Goal: Transaction & Acquisition: Purchase product/service

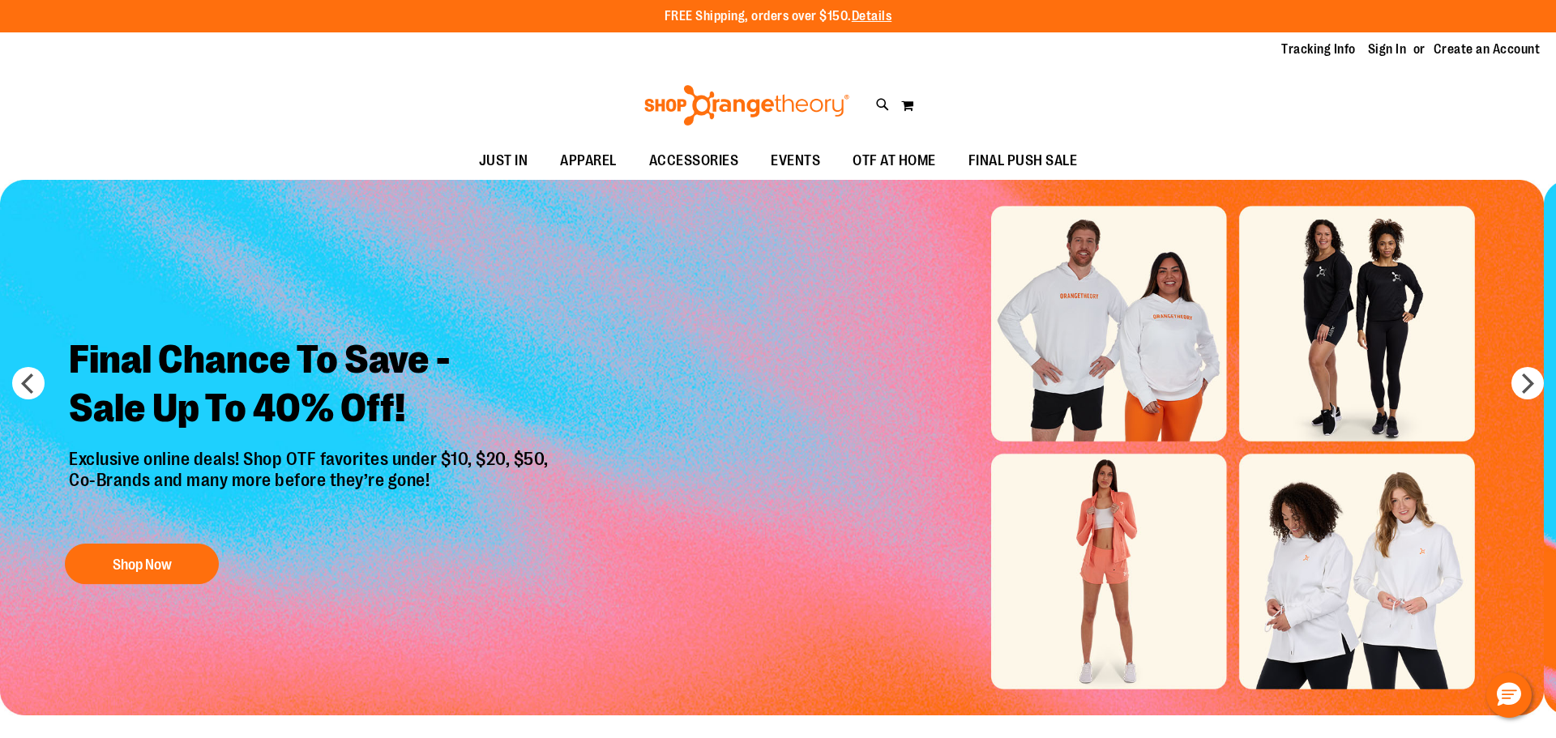
click at [705, 108] on input "Search" at bounding box center [777, 91] width 1234 height 53
click at [1123, 289] on div "Search Popular Suggestions Advanced Search # Type at least 3 character to searc…" at bounding box center [777, 401] width 1234 height 673
click at [973, 103] on input "Search" at bounding box center [777, 91] width 1234 height 53
type input "*********"
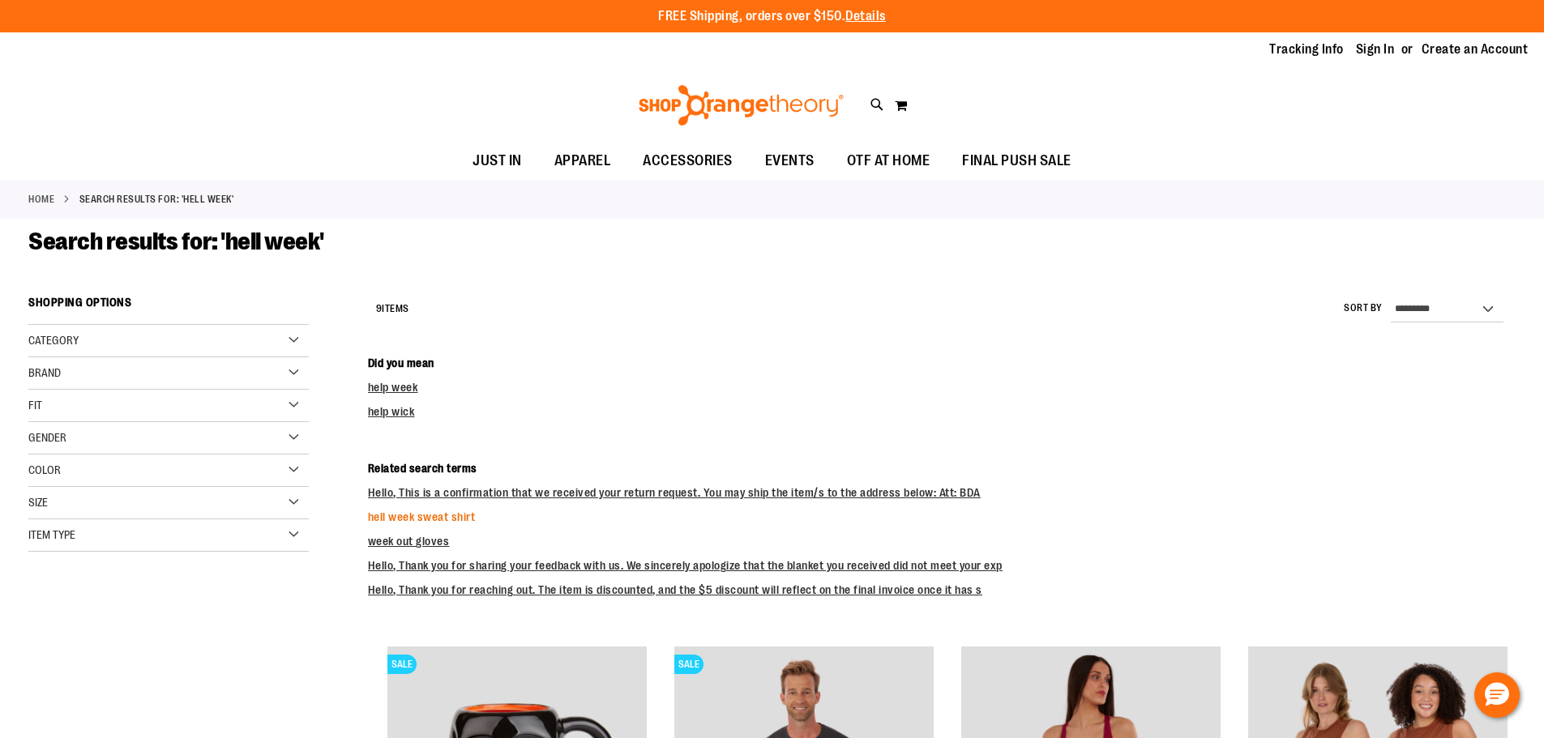
click at [440, 512] on link "hell week sweat shirt" at bounding box center [422, 517] width 108 height 13
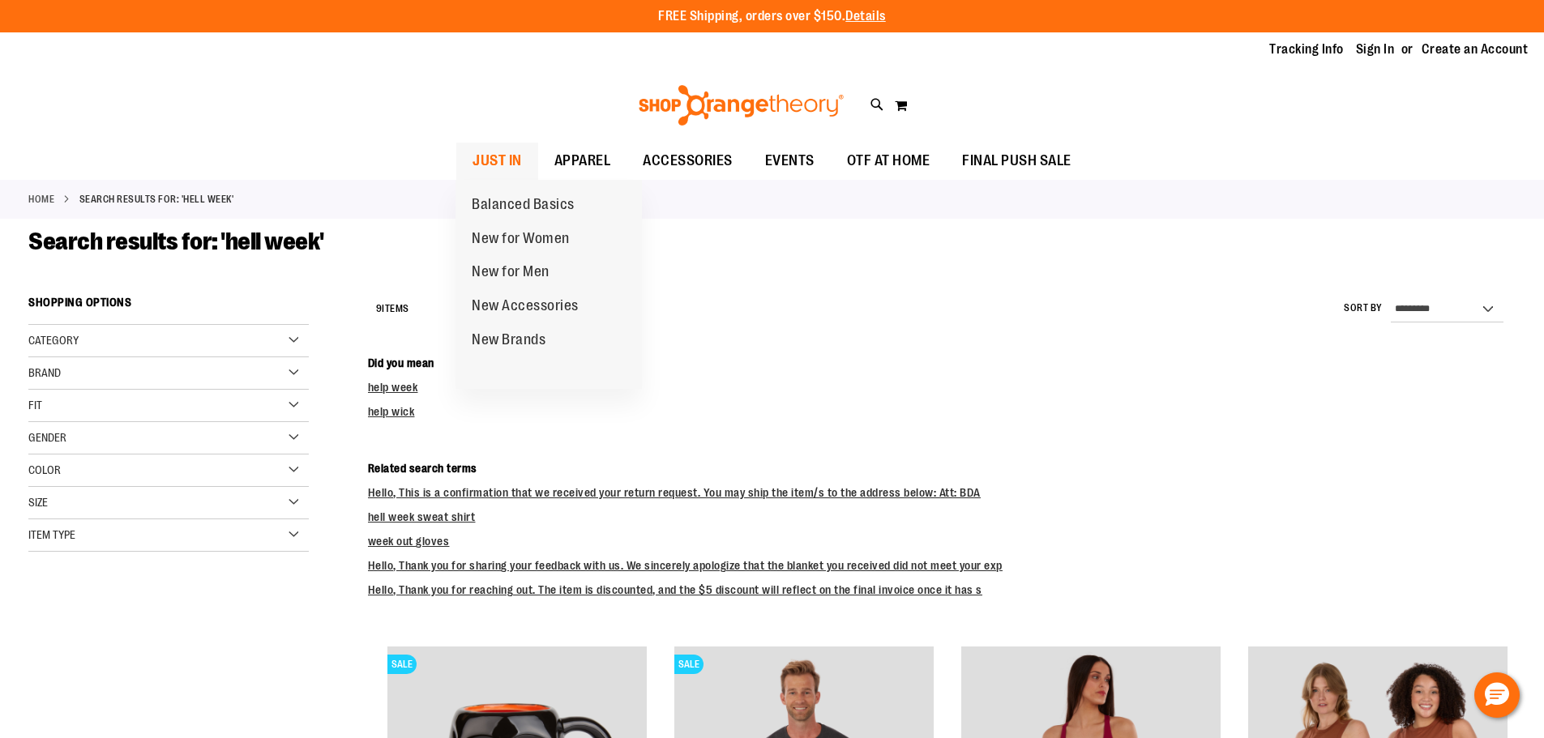
click at [512, 167] on span "JUST IN" at bounding box center [496, 161] width 49 height 36
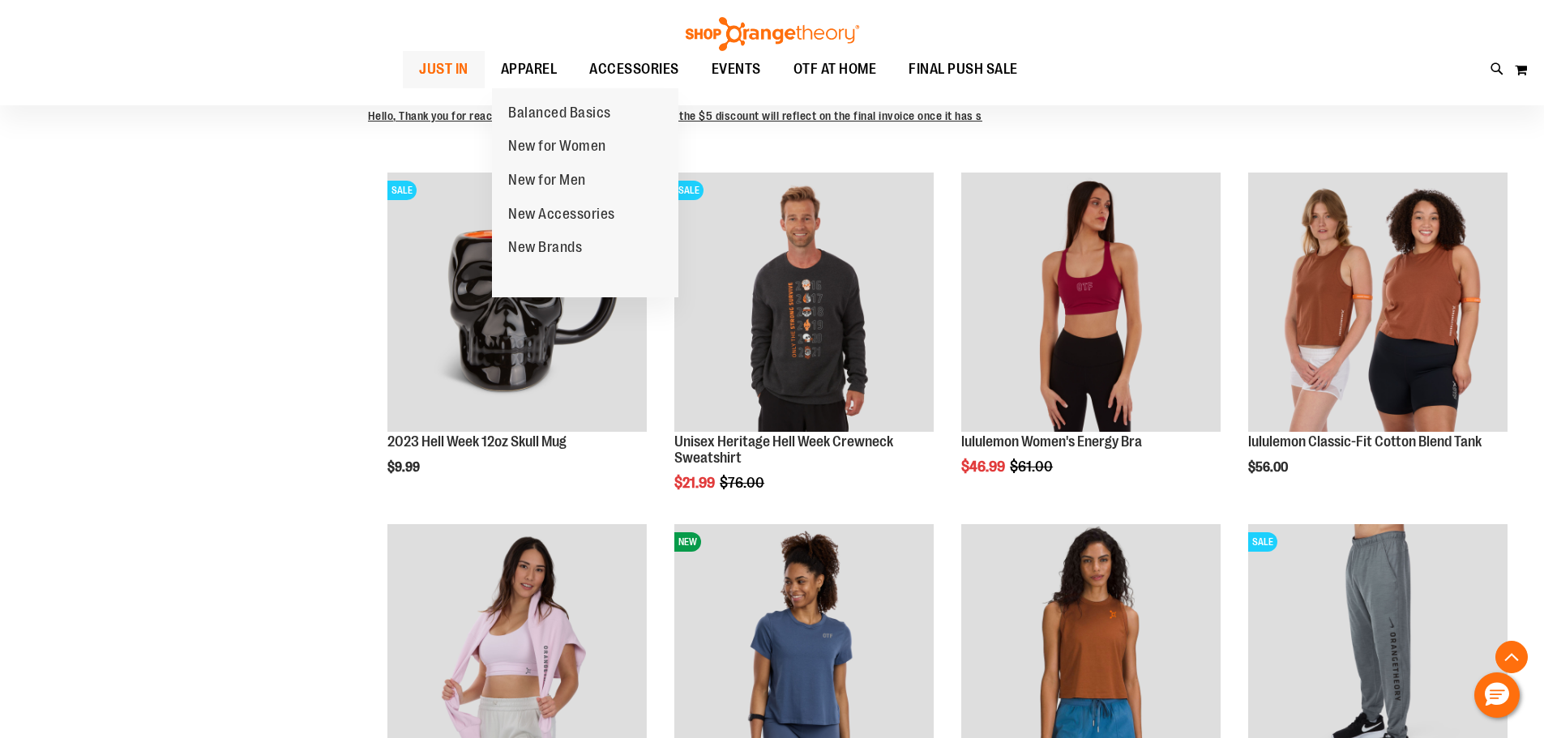
scroll to position [323, 0]
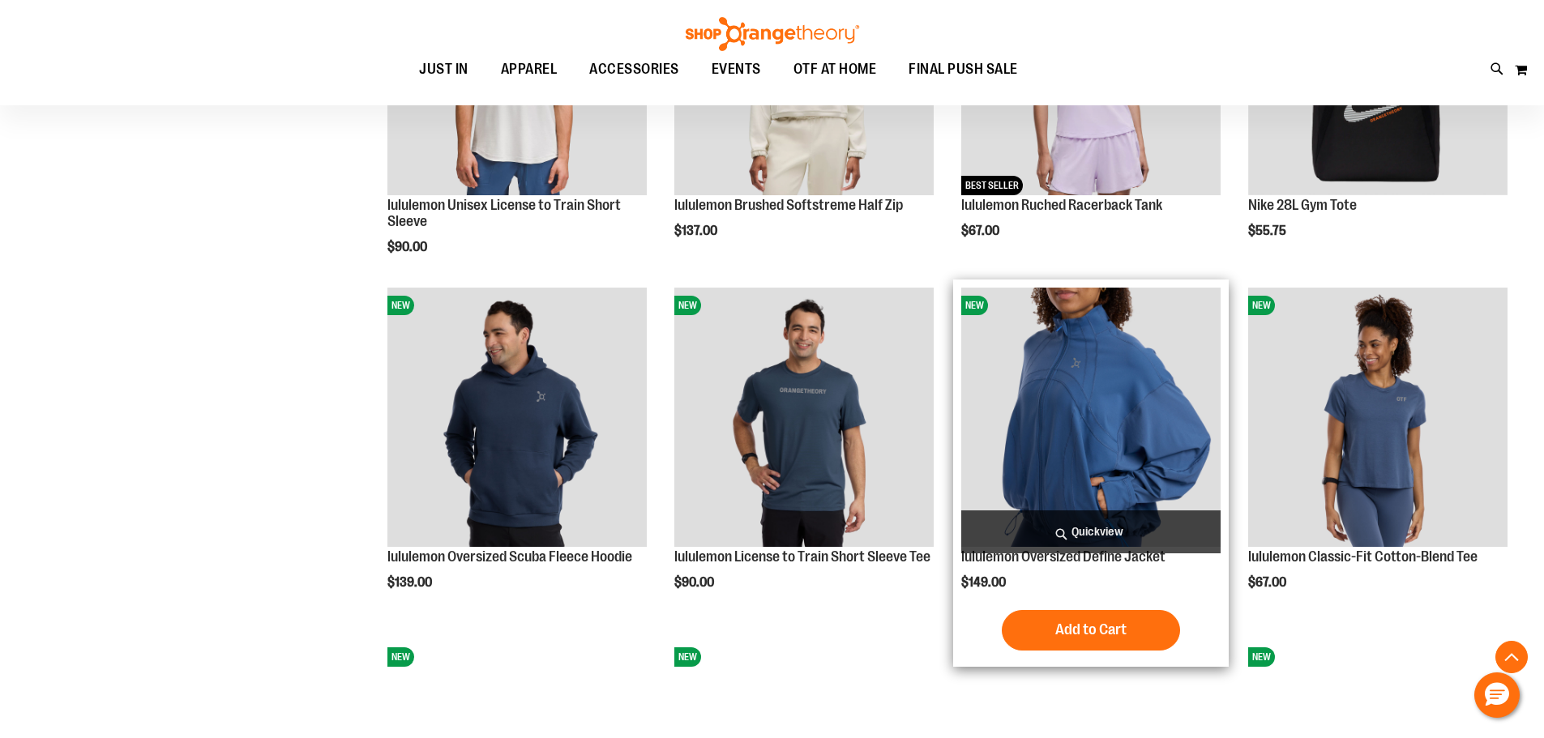
scroll to position [1468, 0]
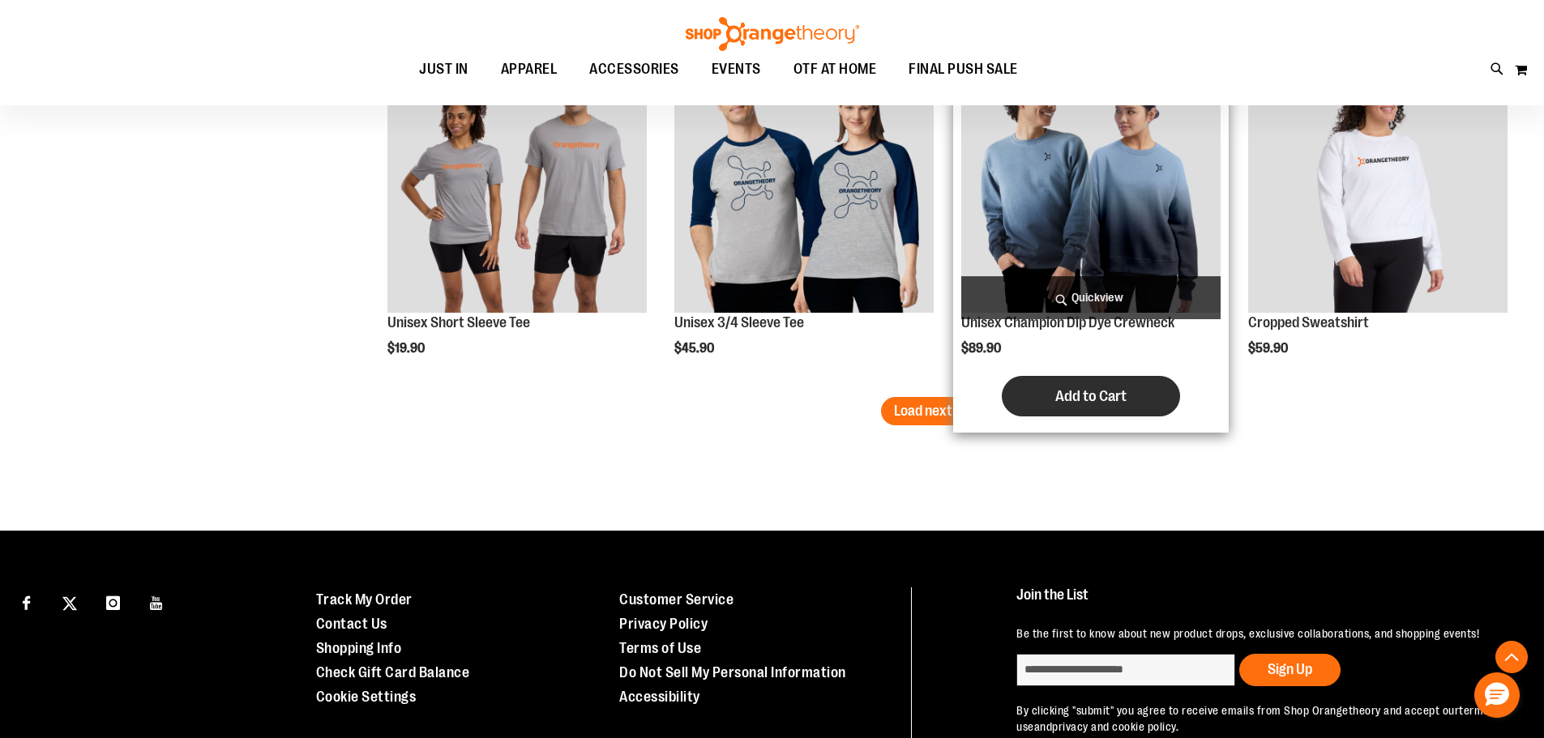
scroll to position [3089, 0]
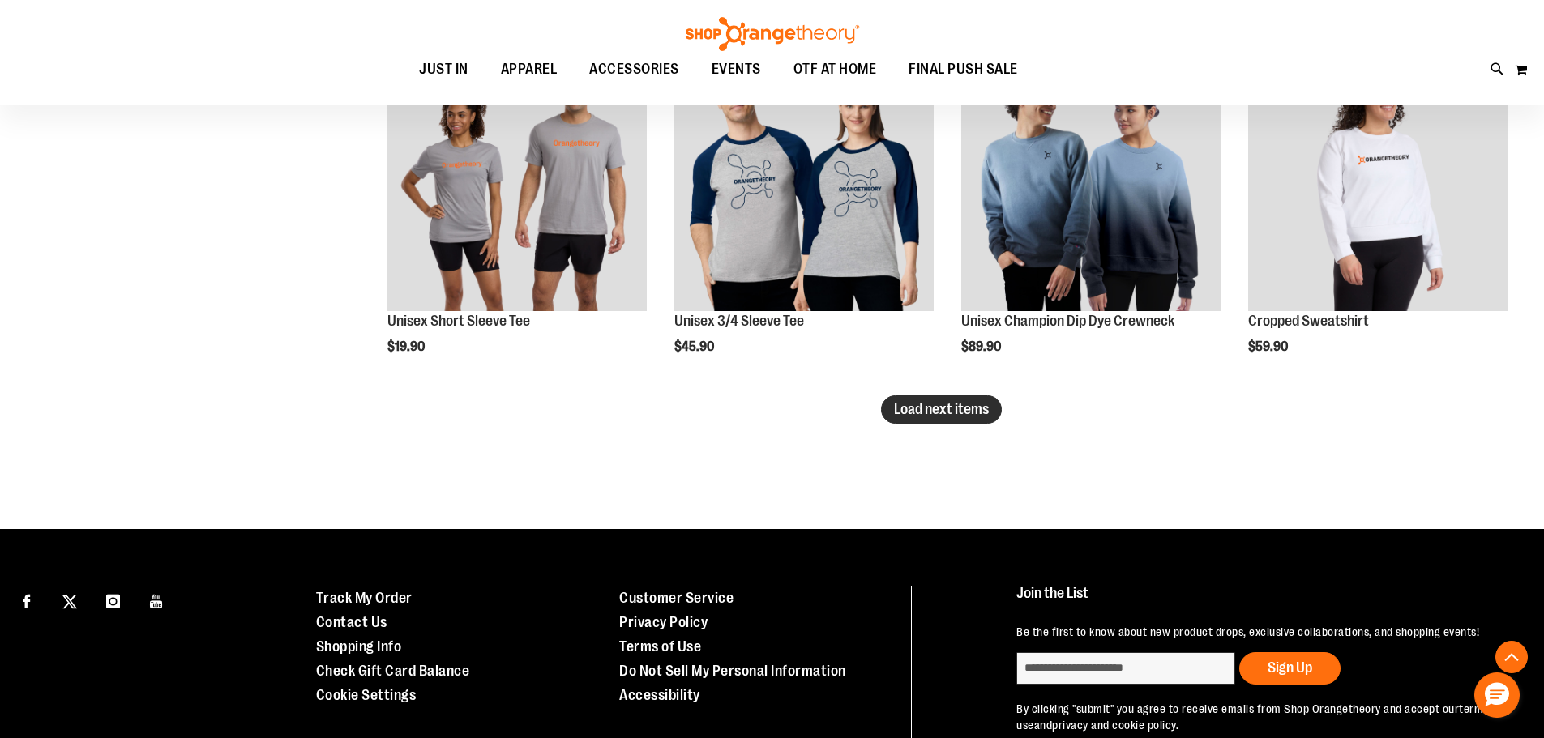
click at [974, 408] on span "Load next items" at bounding box center [941, 409] width 95 height 16
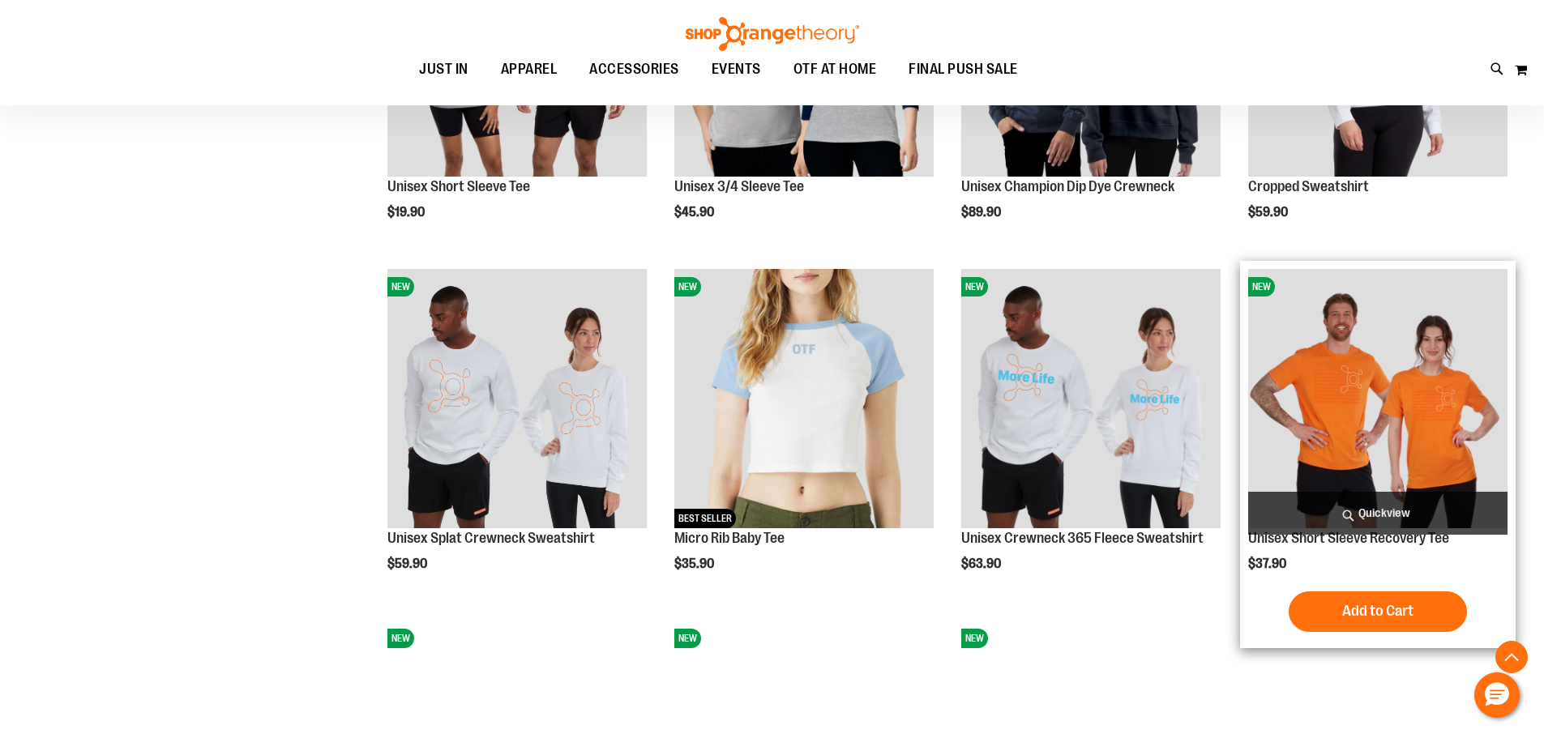
scroll to position [3252, 0]
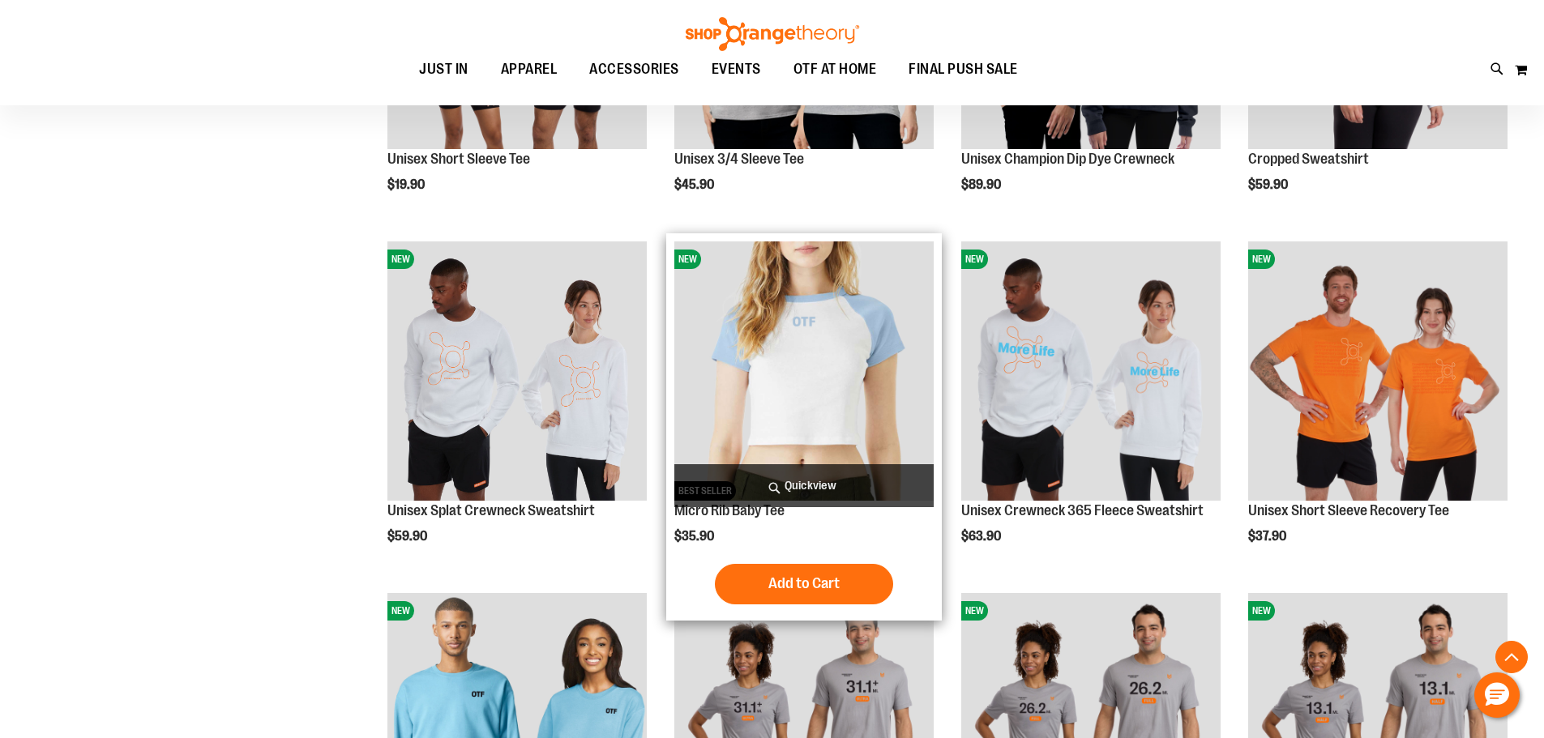
click at [815, 361] on img "product" at bounding box center [803, 371] width 259 height 259
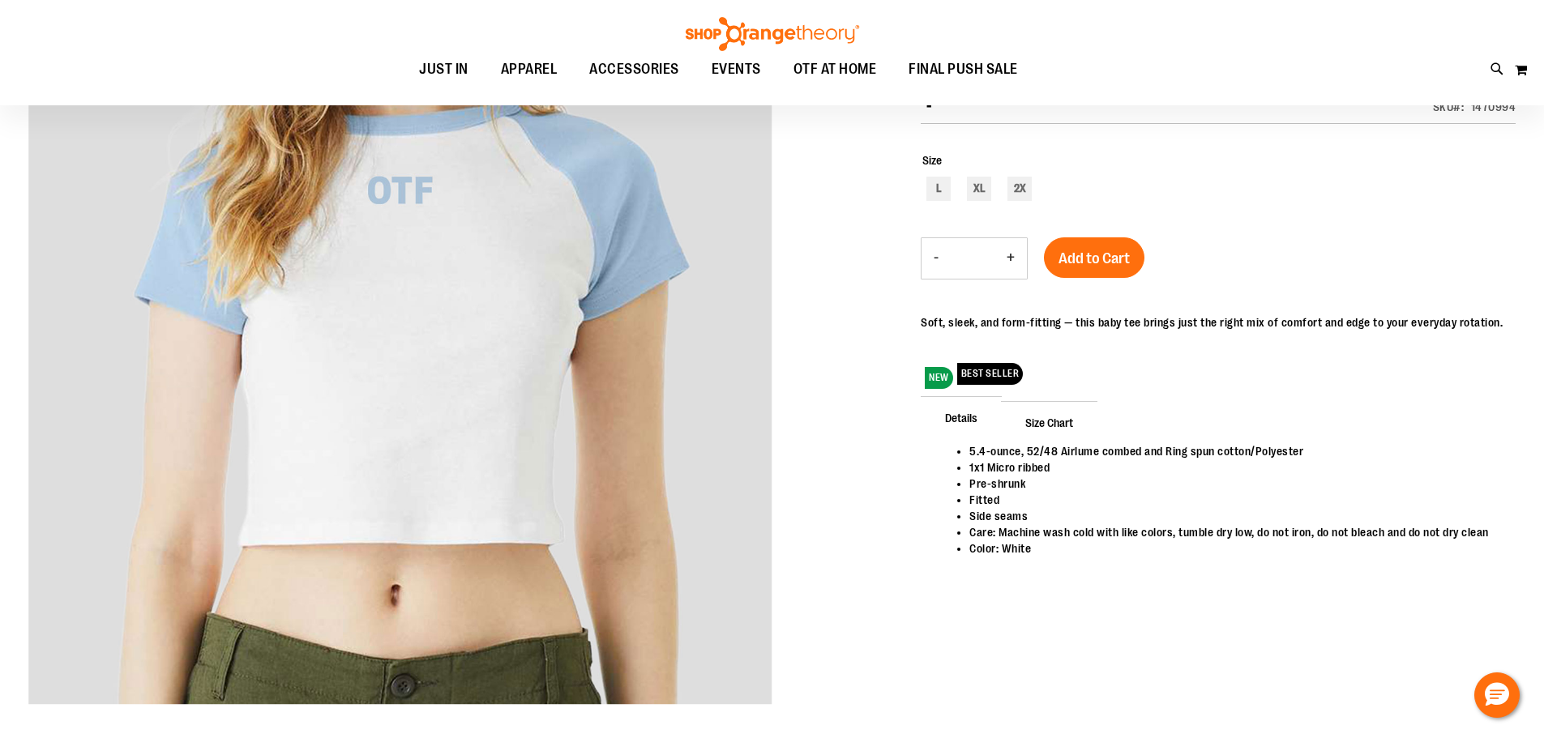
scroll to position [242, 0]
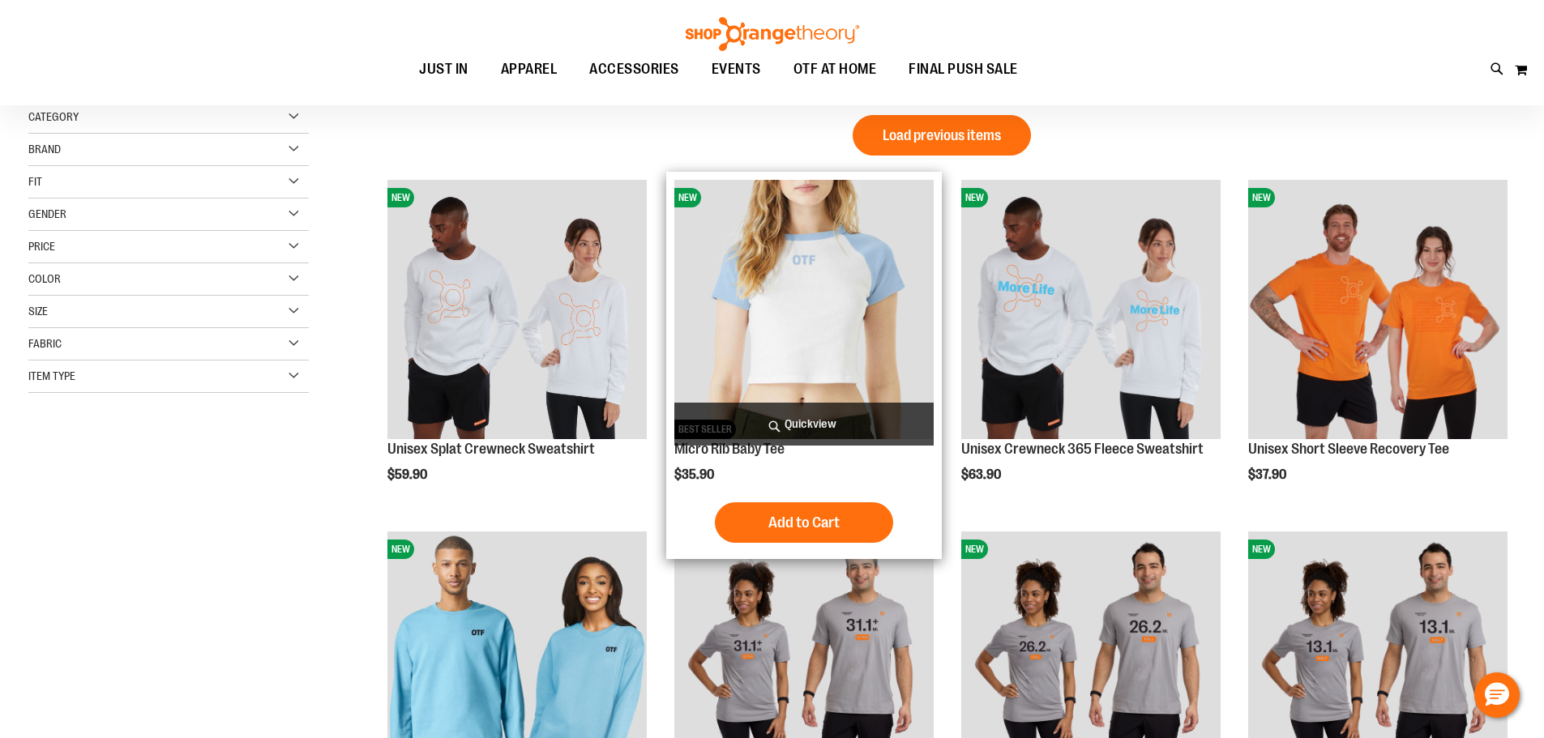
scroll to position [161, 0]
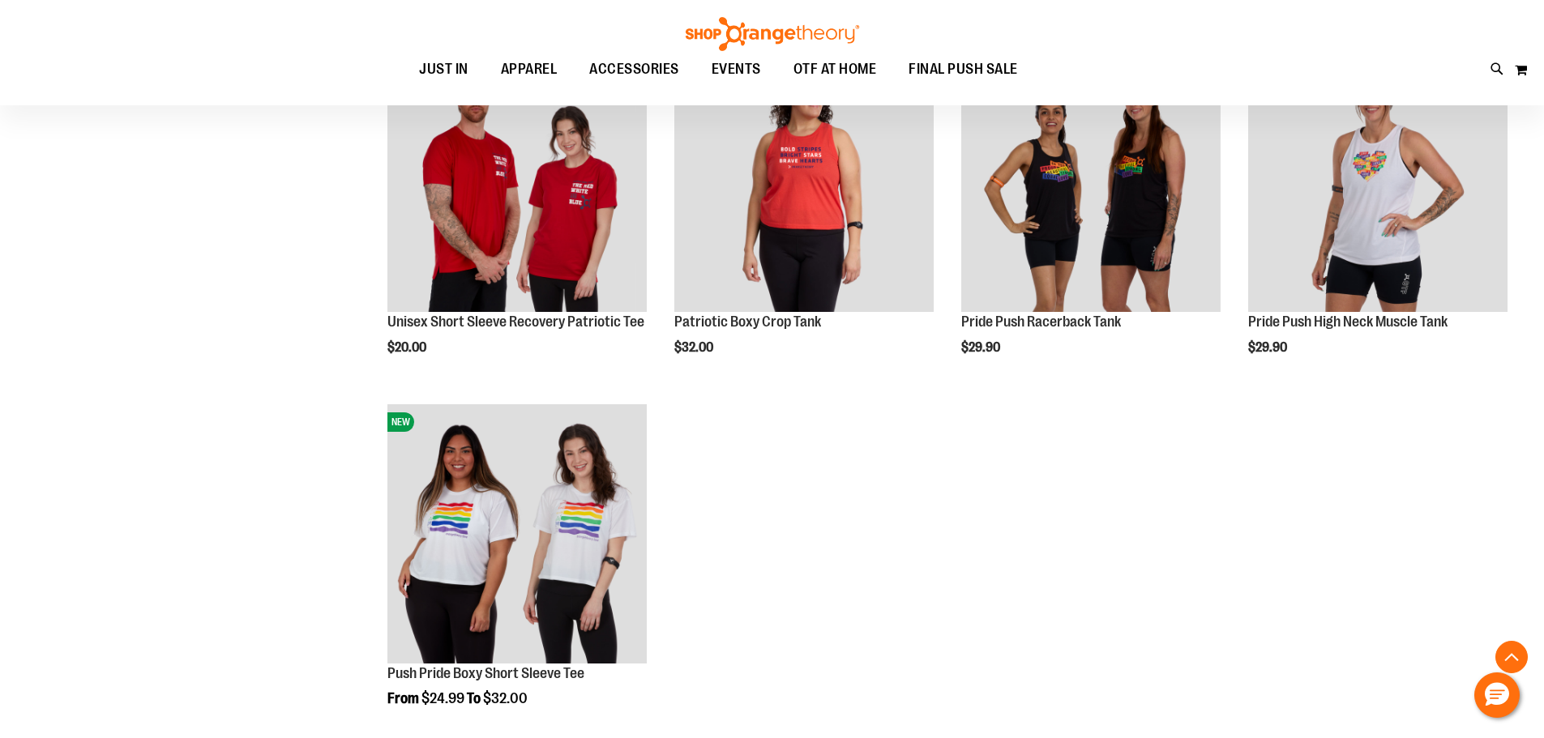
scroll to position [1346, 0]
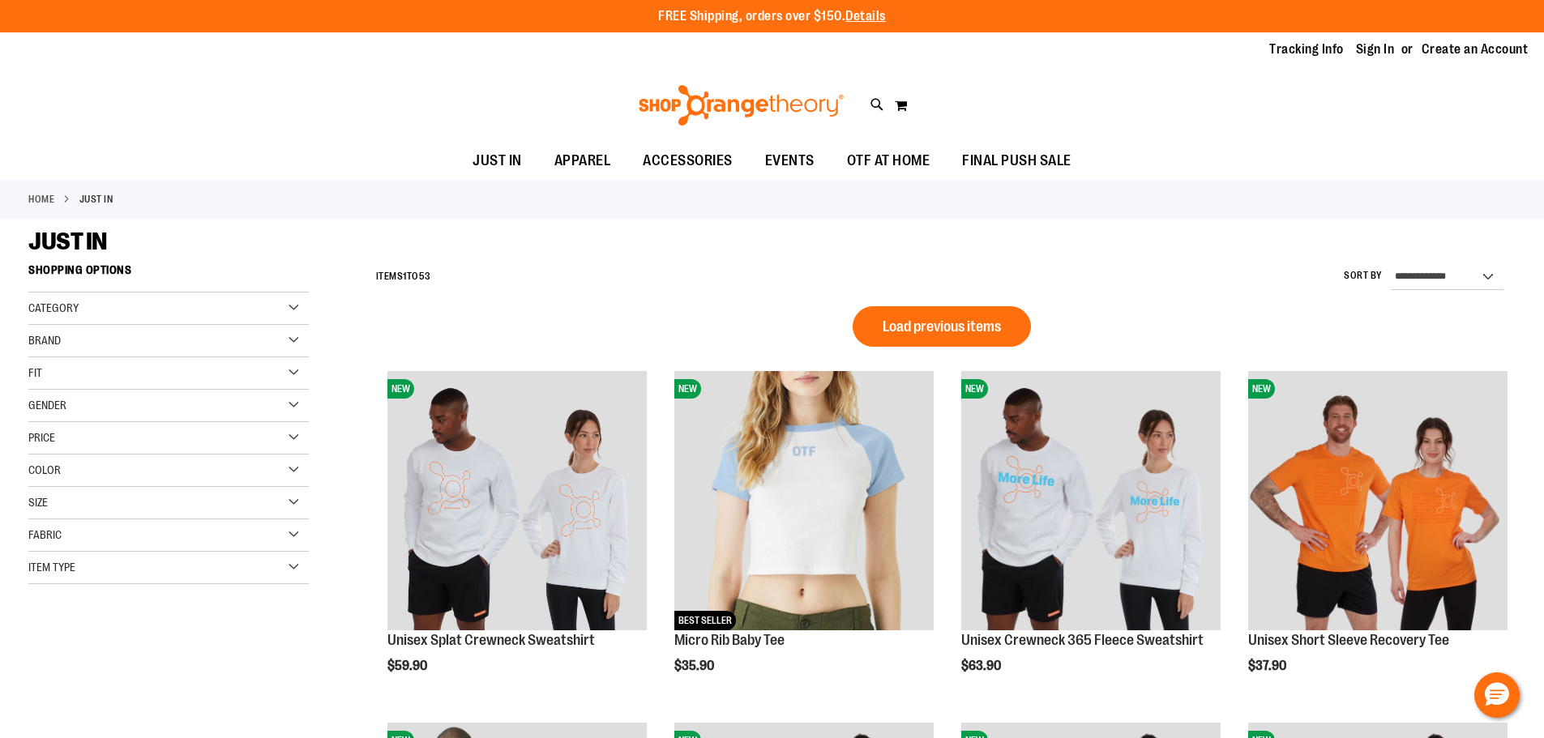
click at [77, 361] on div "Fit" at bounding box center [168, 373] width 280 height 32
click at [66, 461] on link "Oversize 2 items" at bounding box center [158, 457] width 269 height 17
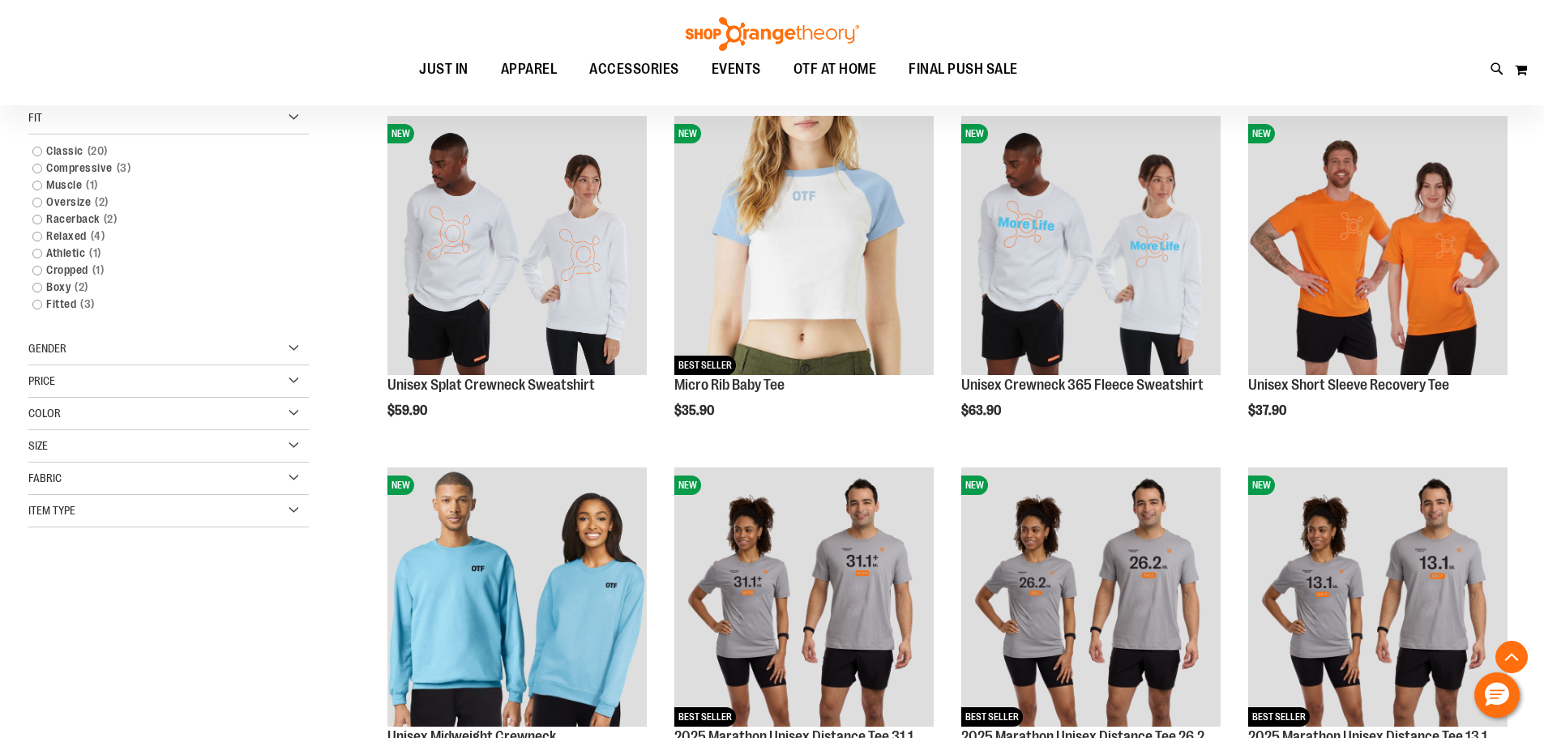
scroll to position [256, 0]
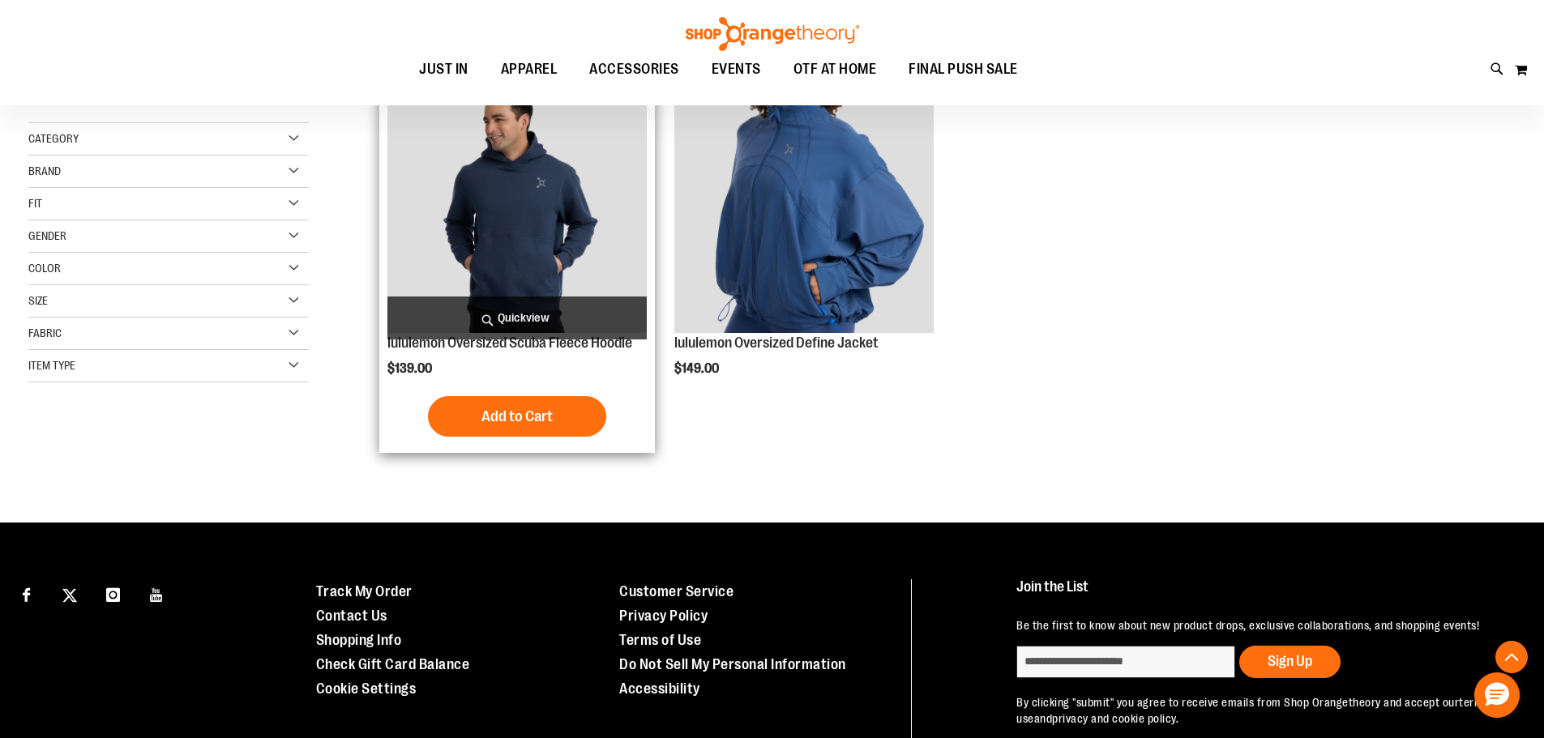
drag, startPoint x: 49, startPoint y: 464, endPoint x: 532, endPoint y: 416, distance: 486.3
click at [562, 436] on div "**********" at bounding box center [942, 228] width 1148 height 459
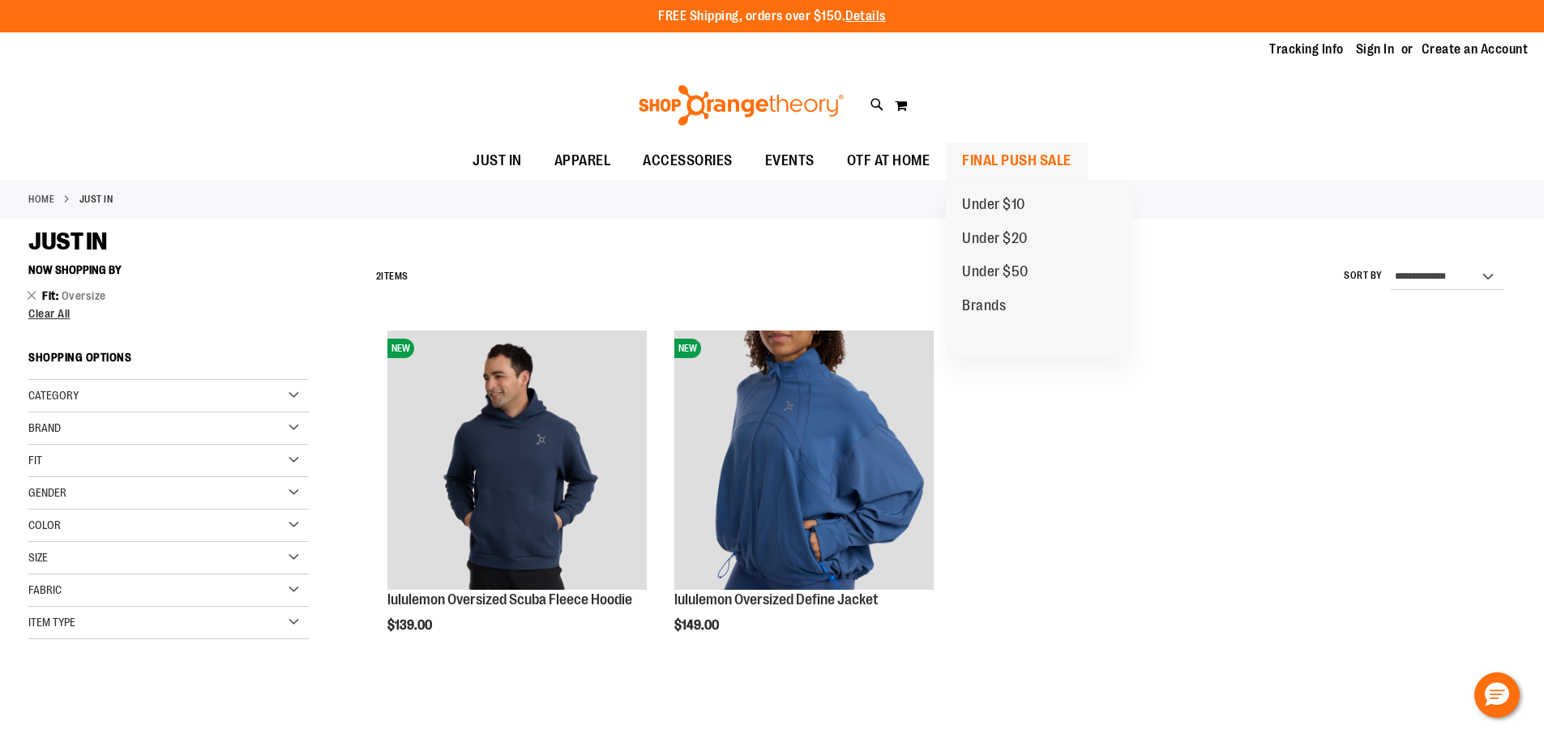
click at [1003, 148] on span "FINAL PUSH SALE" at bounding box center [1016, 161] width 109 height 36
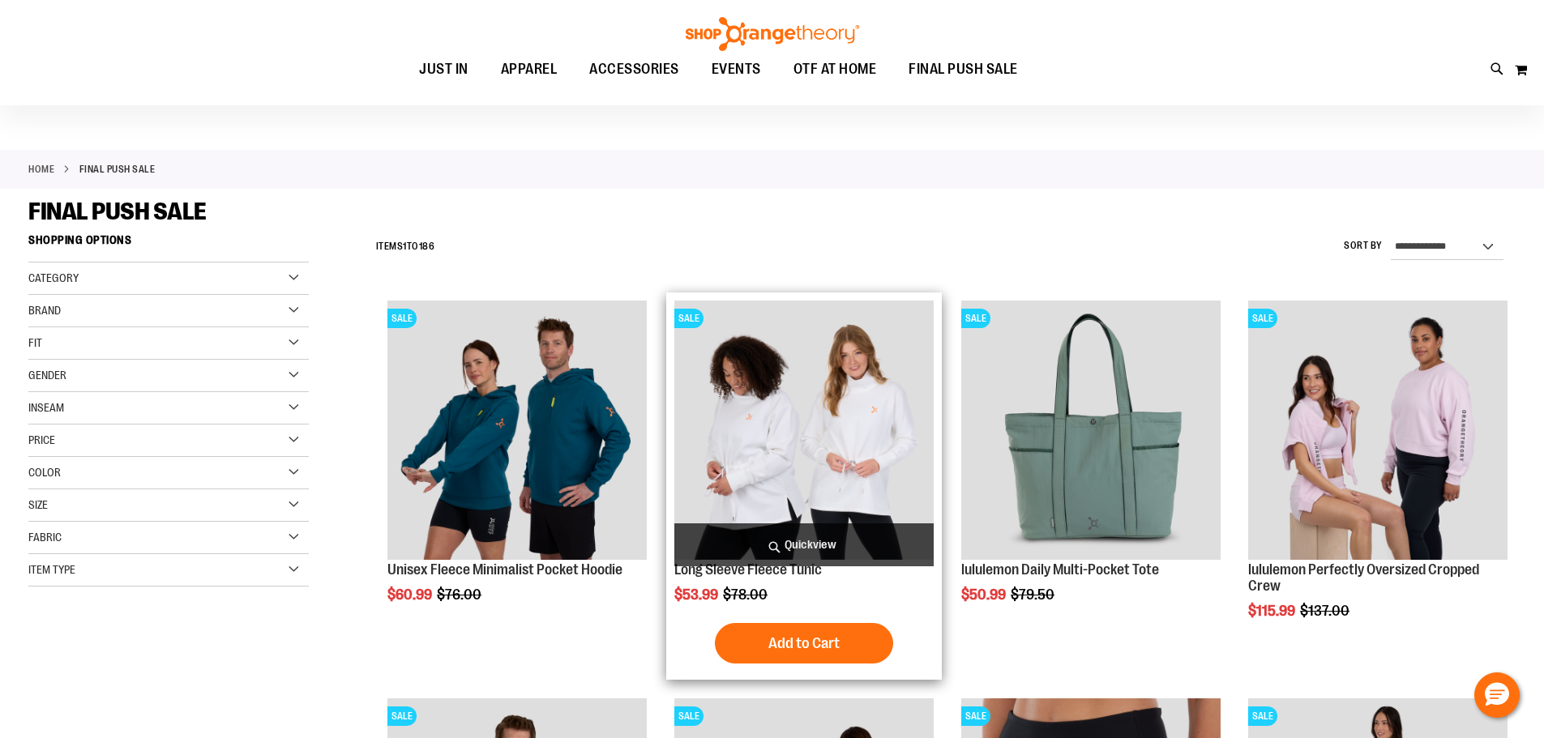
scroll to position [80, 0]
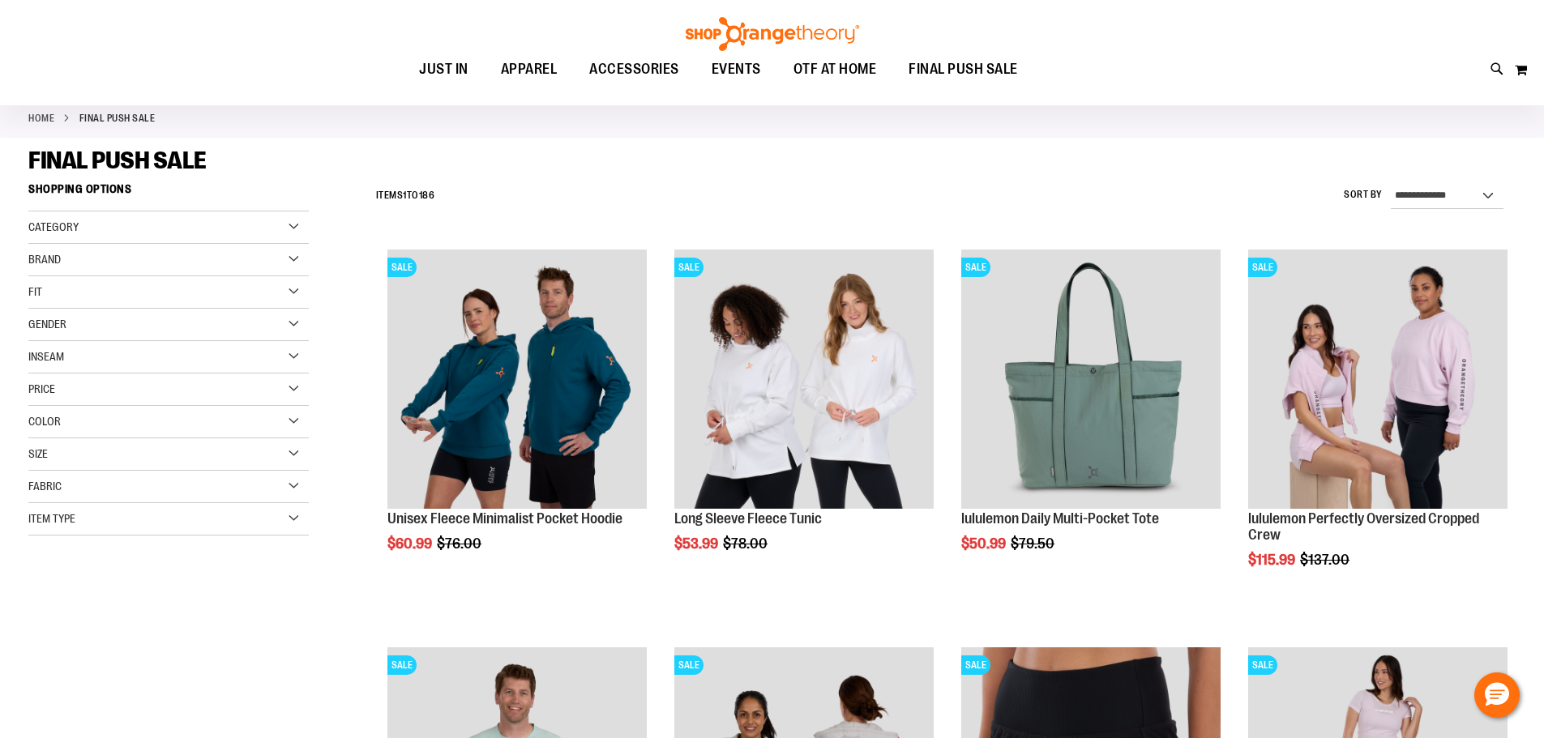
click at [84, 462] on div "Size" at bounding box center [168, 454] width 280 height 32
click at [36, 498] on div "XS" at bounding box center [43, 495] width 24 height 24
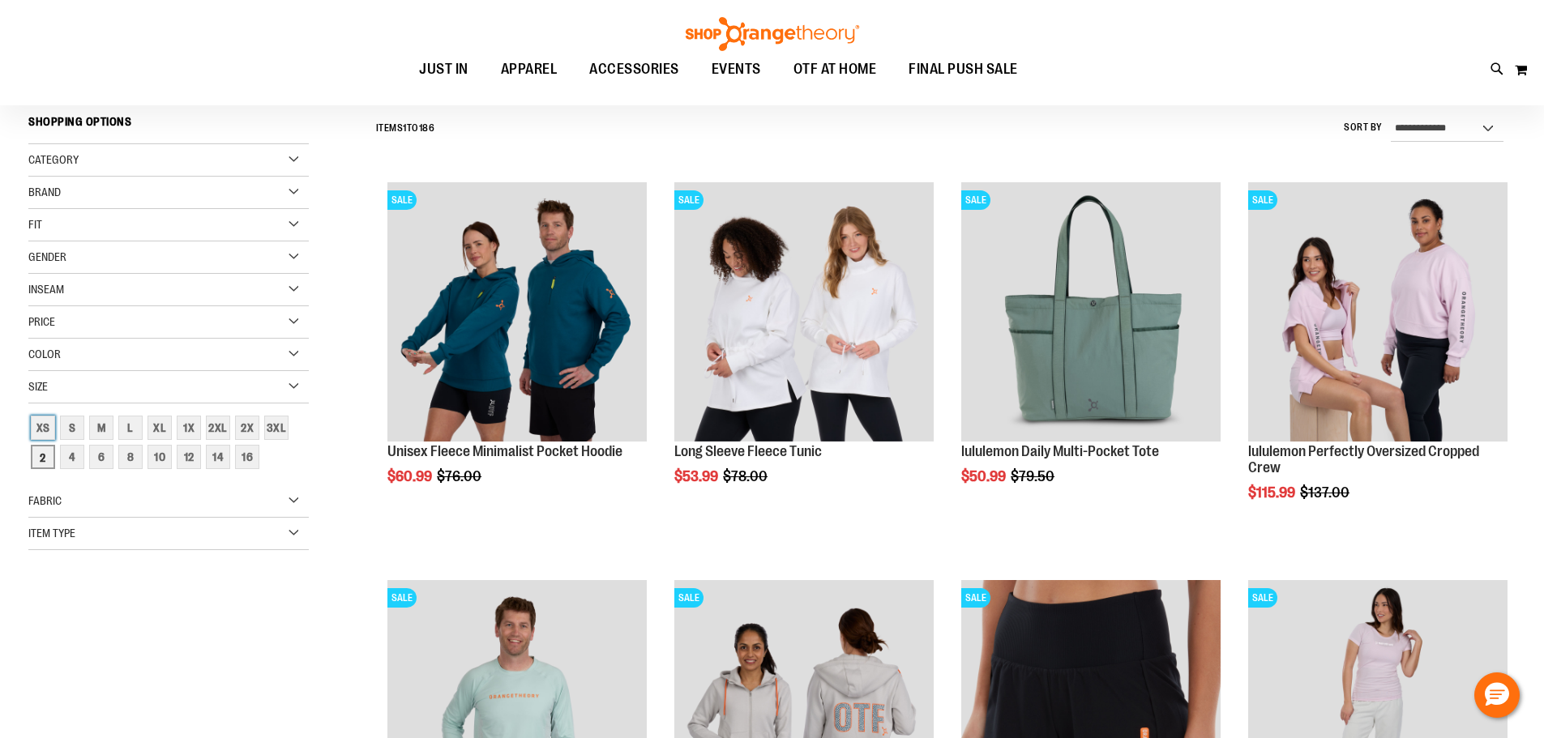
scroll to position [151, 0]
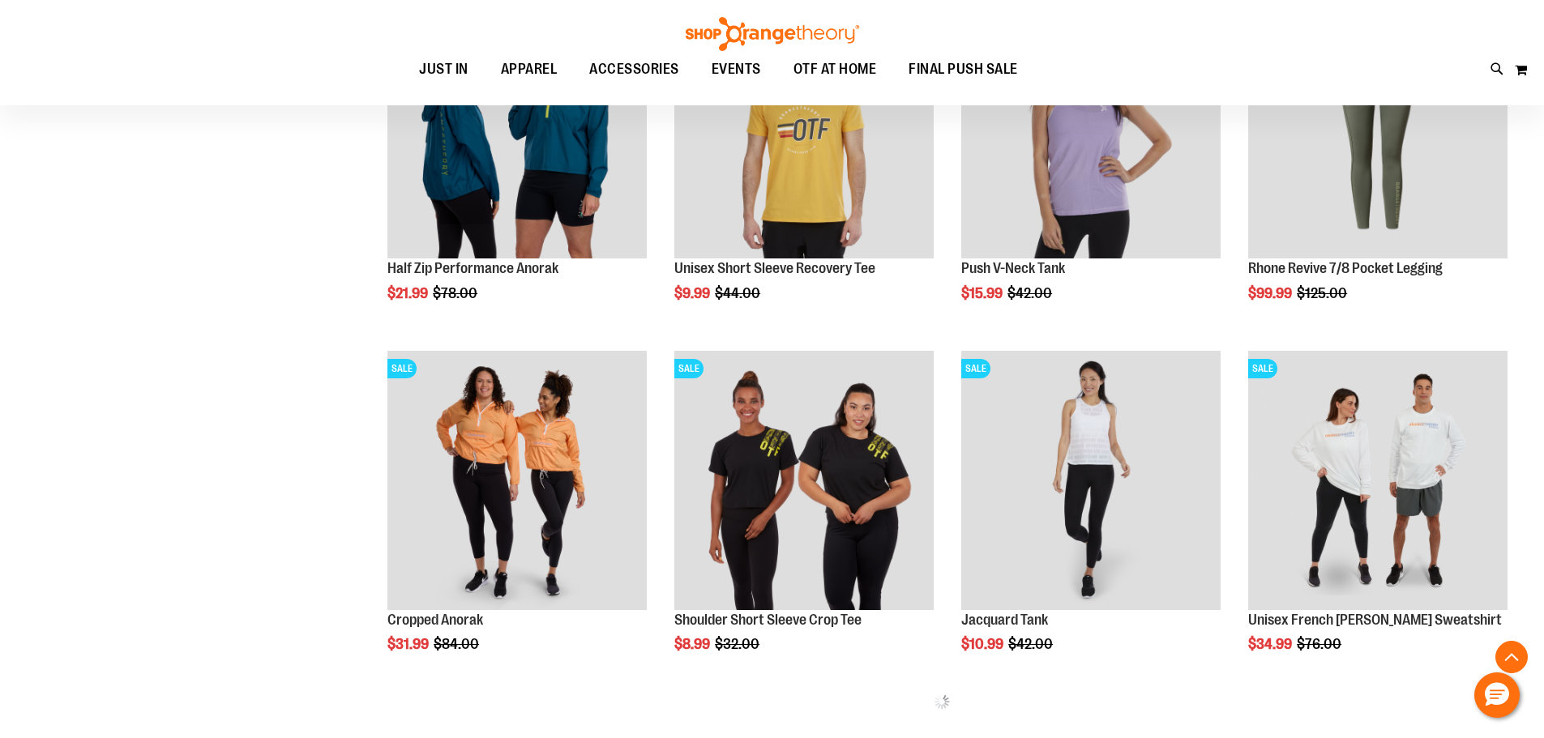
scroll to position [799, 0]
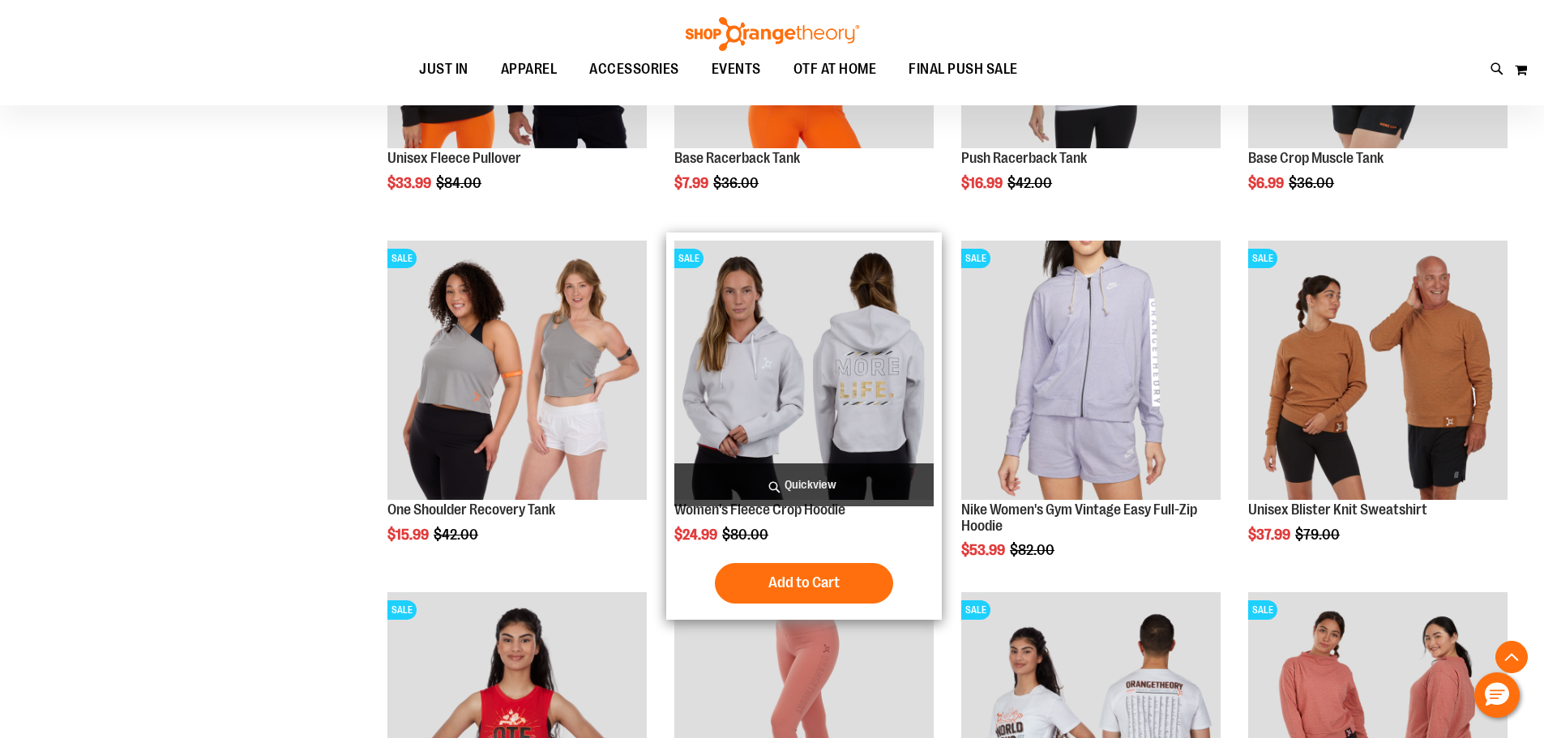
scroll to position [2603, 0]
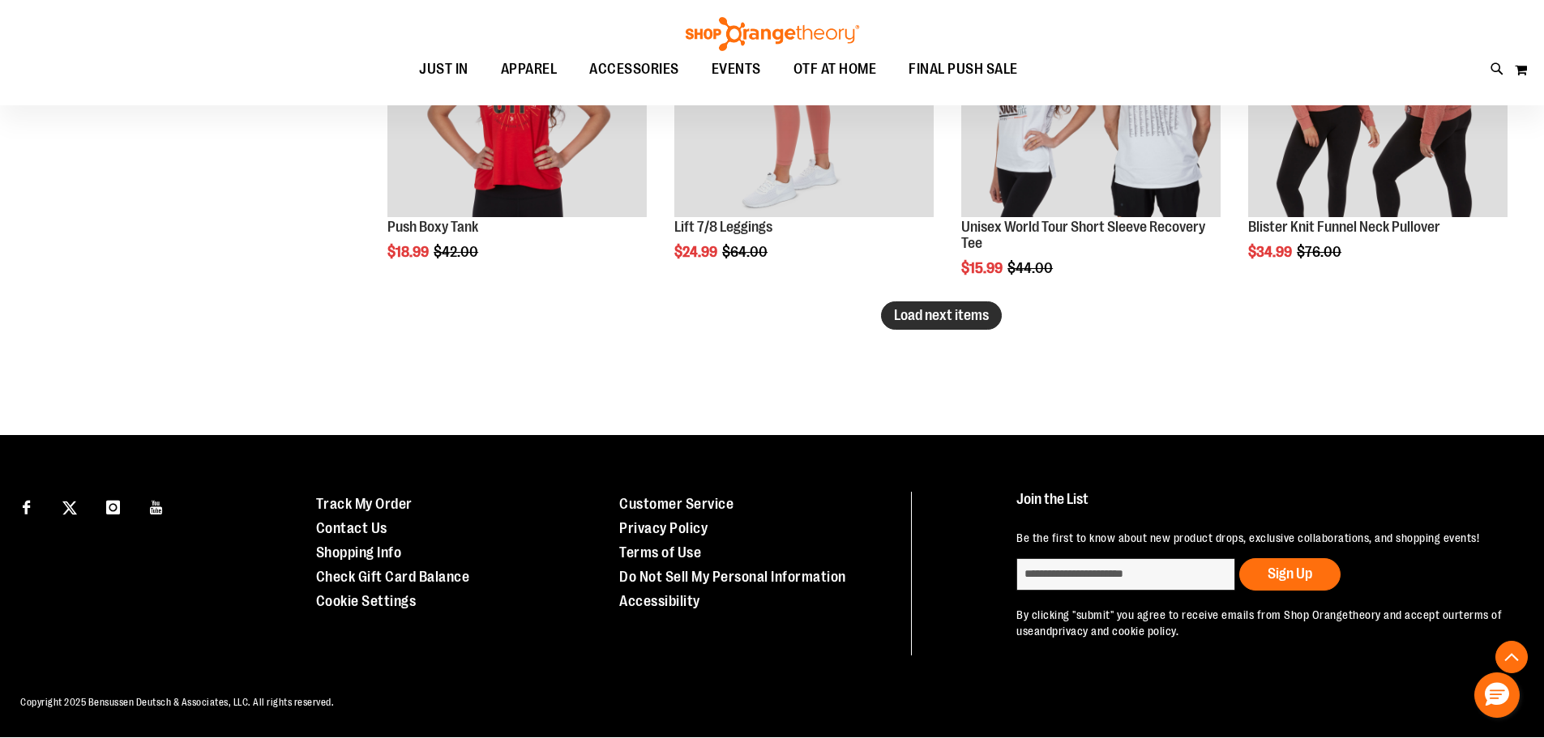
click at [922, 306] on button "Load next items" at bounding box center [941, 315] width 121 height 28
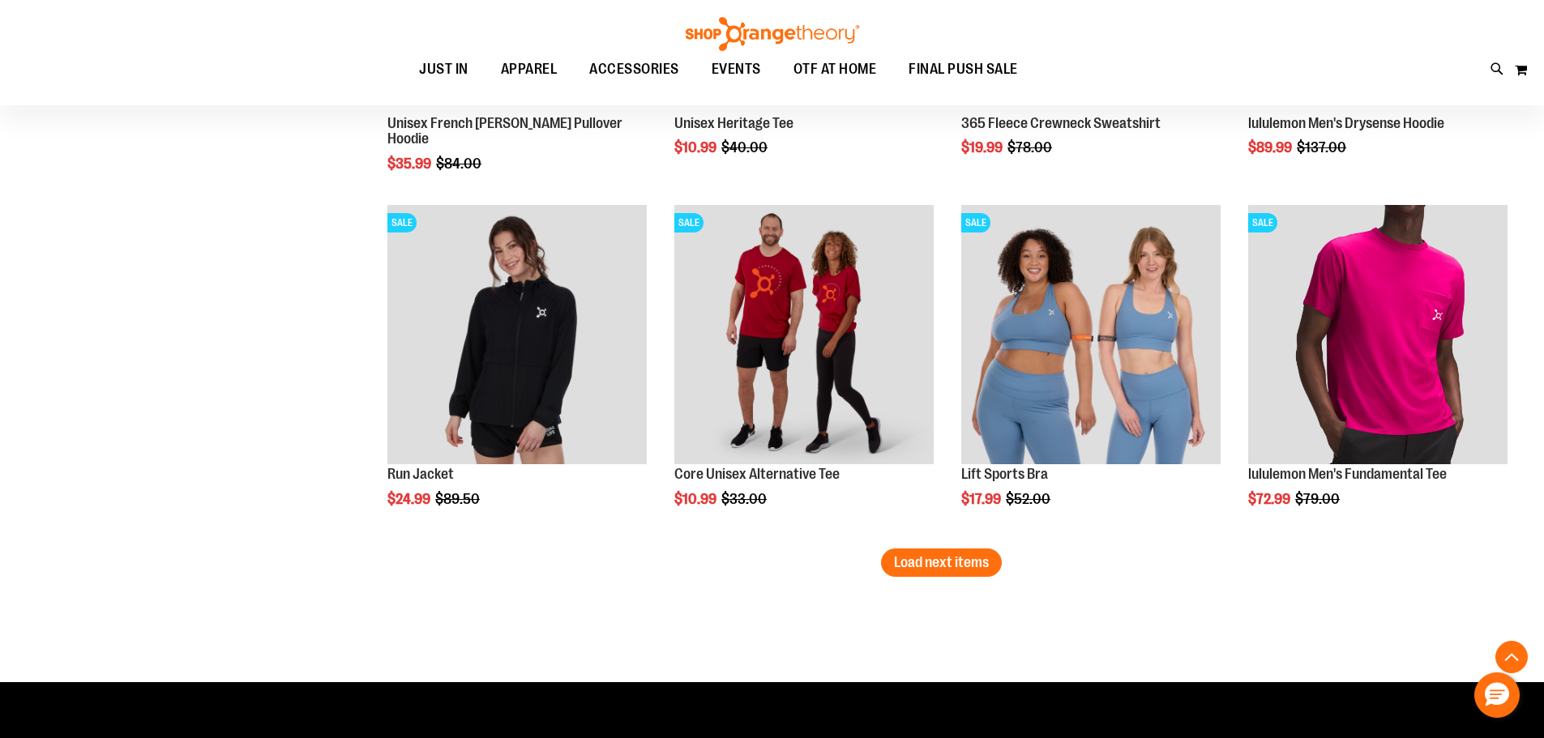
scroll to position [3994, 0]
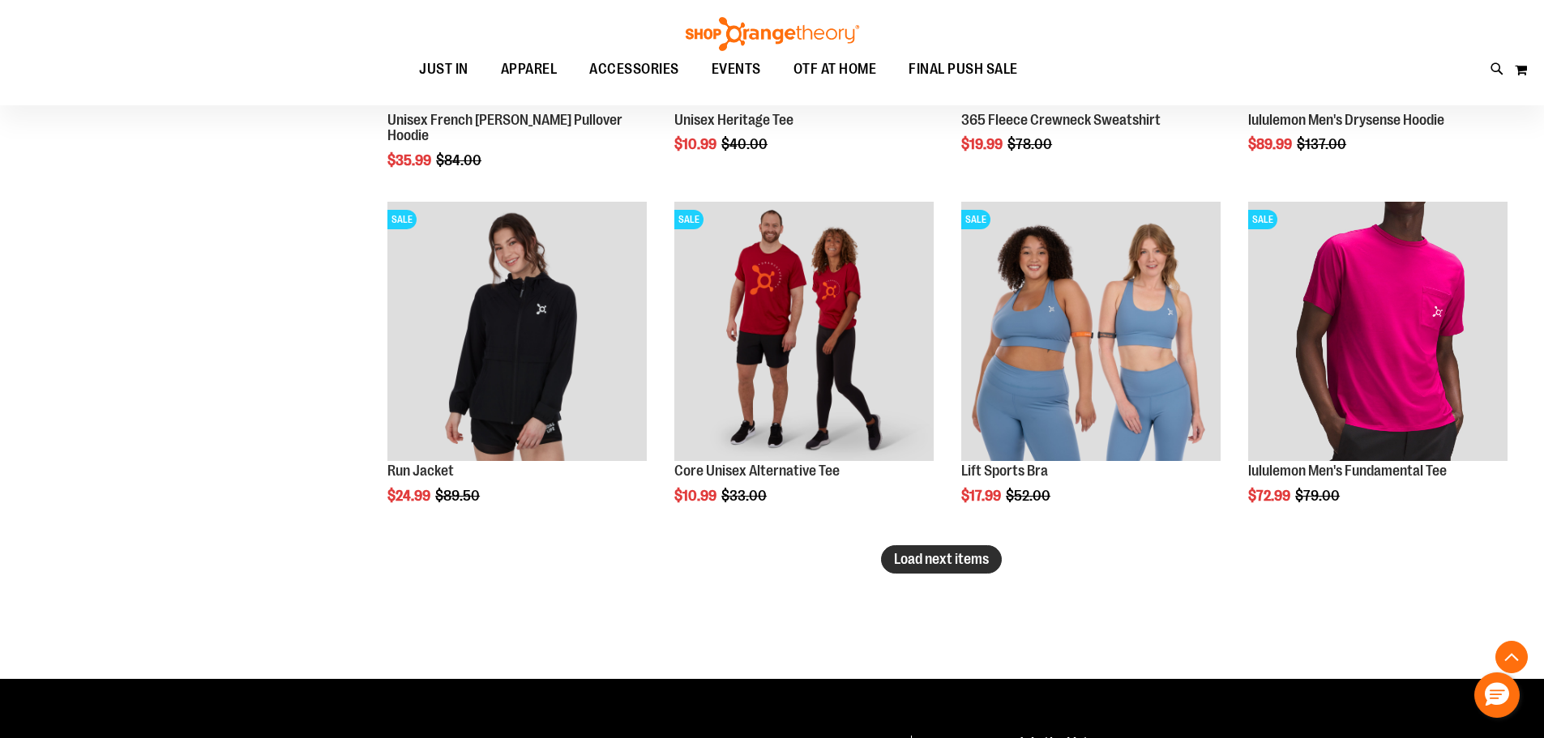
click at [957, 552] on span "Load next items" at bounding box center [941, 559] width 95 height 16
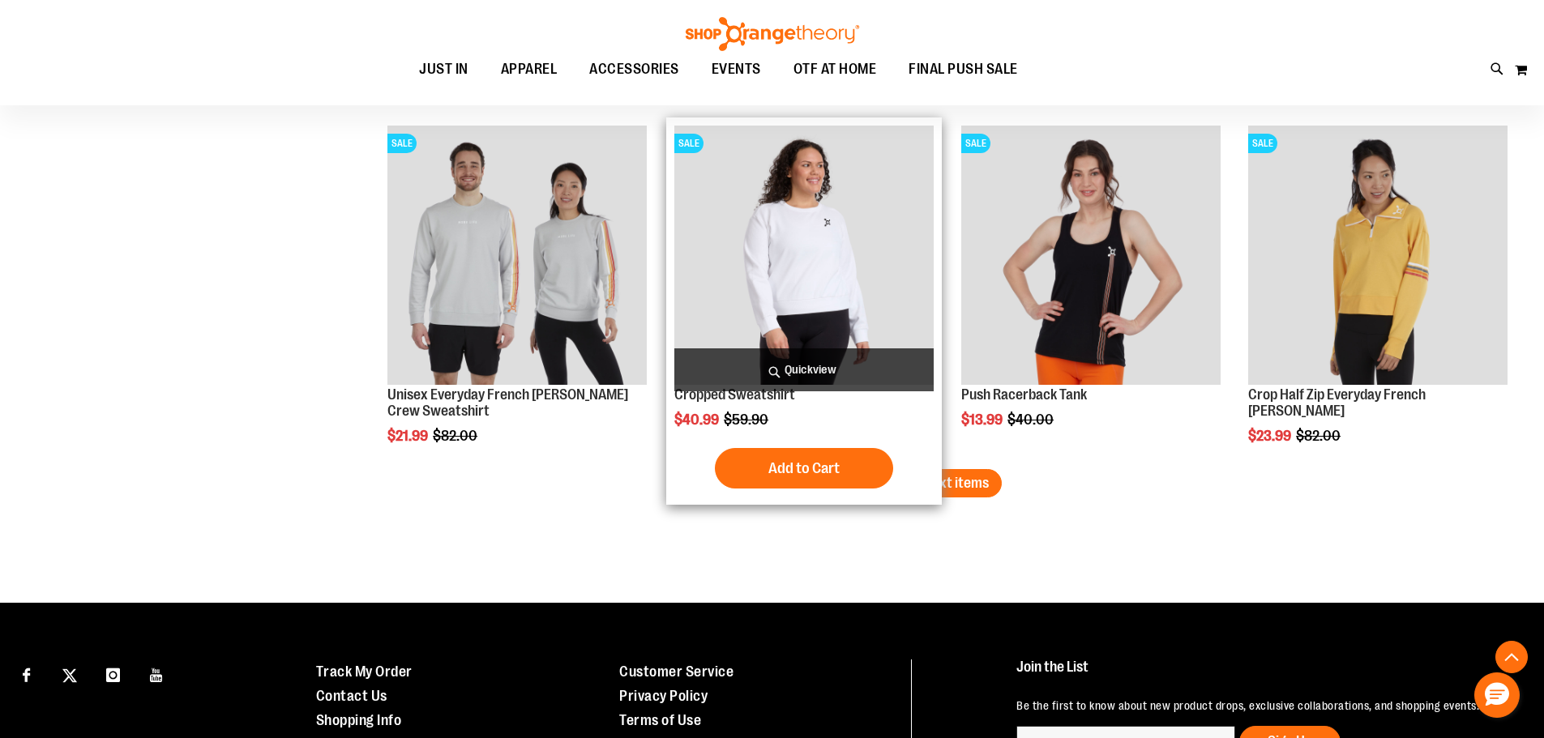
scroll to position [5210, 0]
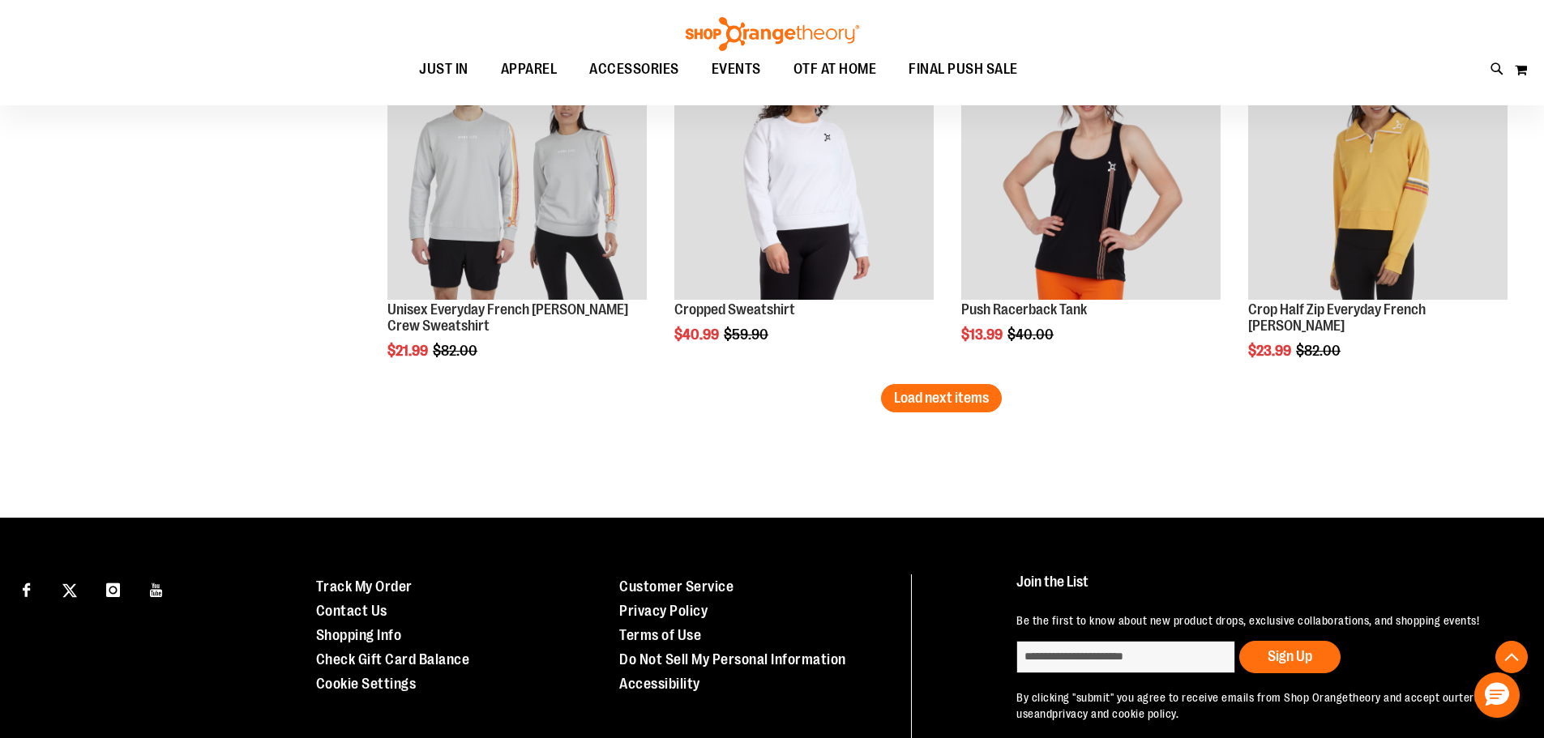
click at [953, 391] on span "Load next items" at bounding box center [941, 398] width 95 height 16
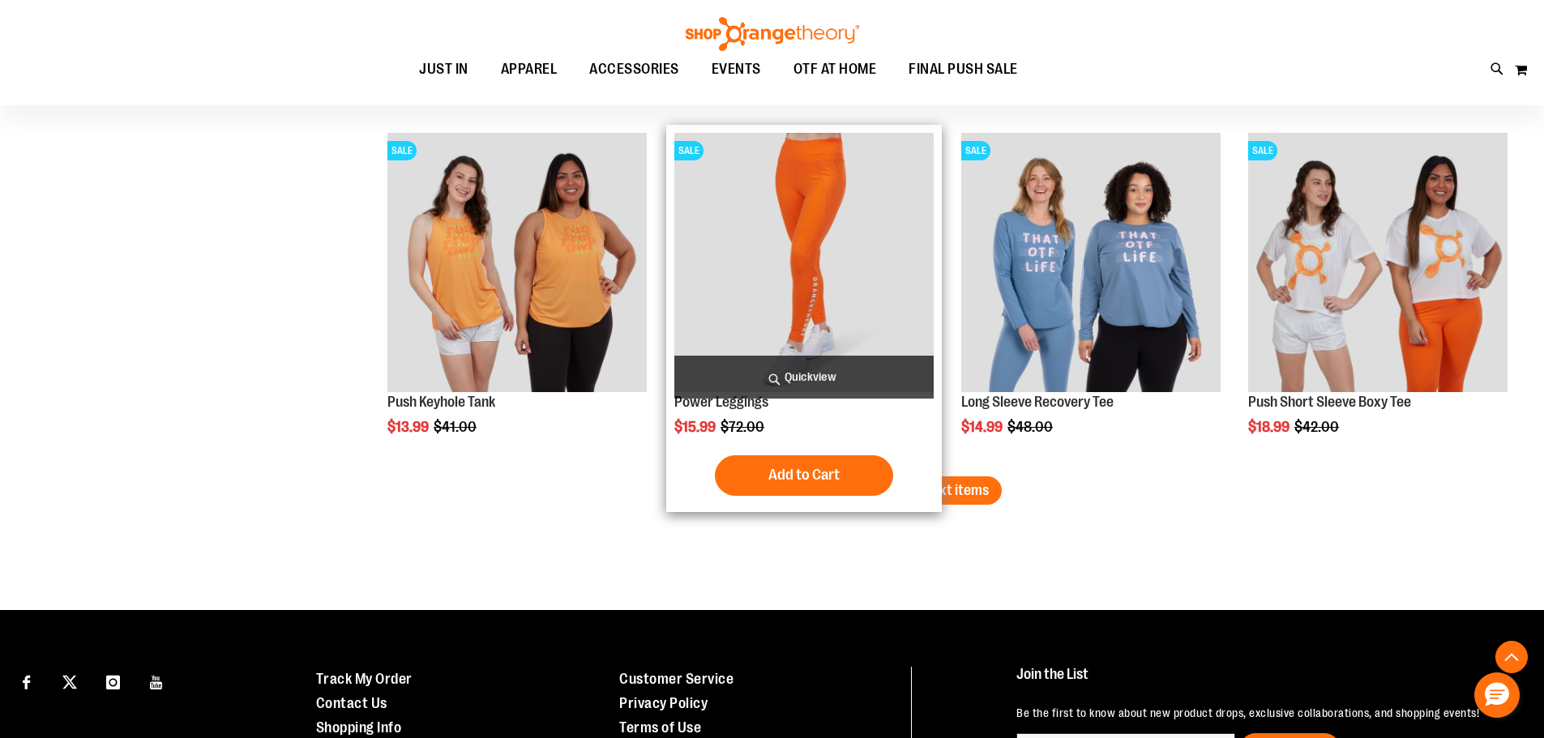
scroll to position [6253, 0]
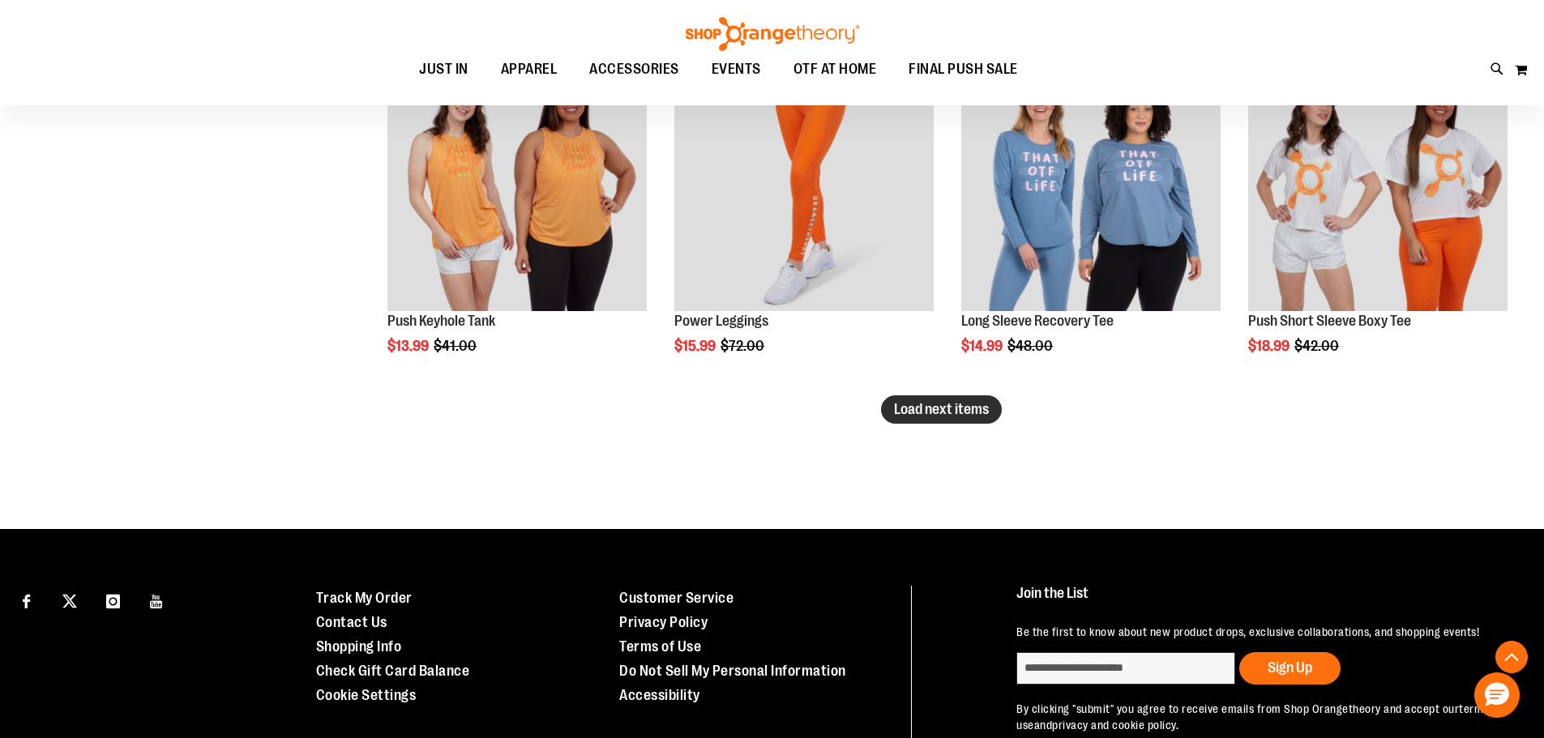
click at [937, 402] on span "Load next items" at bounding box center [941, 409] width 95 height 16
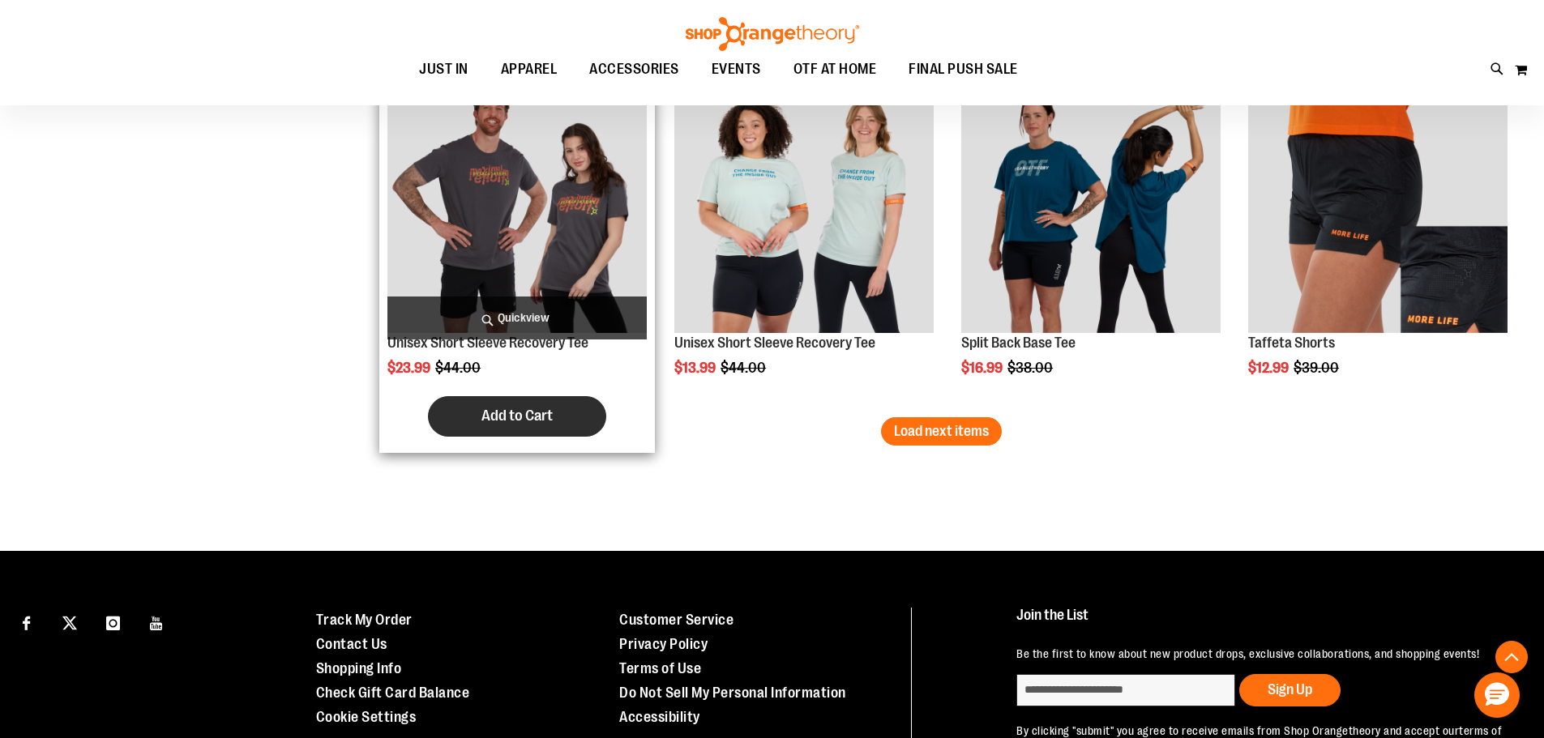
scroll to position [7306, 0]
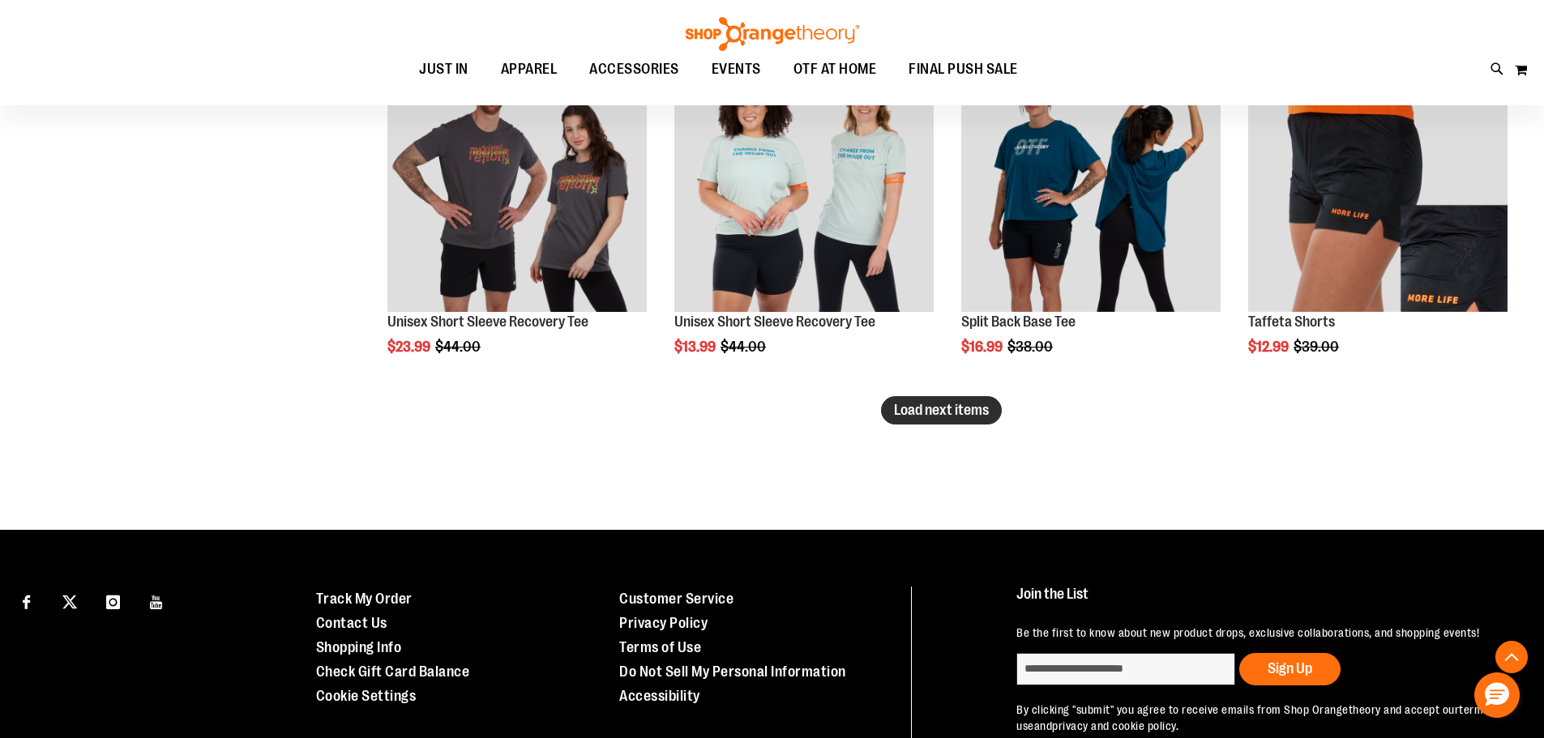
click at [935, 414] on span "Load next items" at bounding box center [941, 410] width 95 height 16
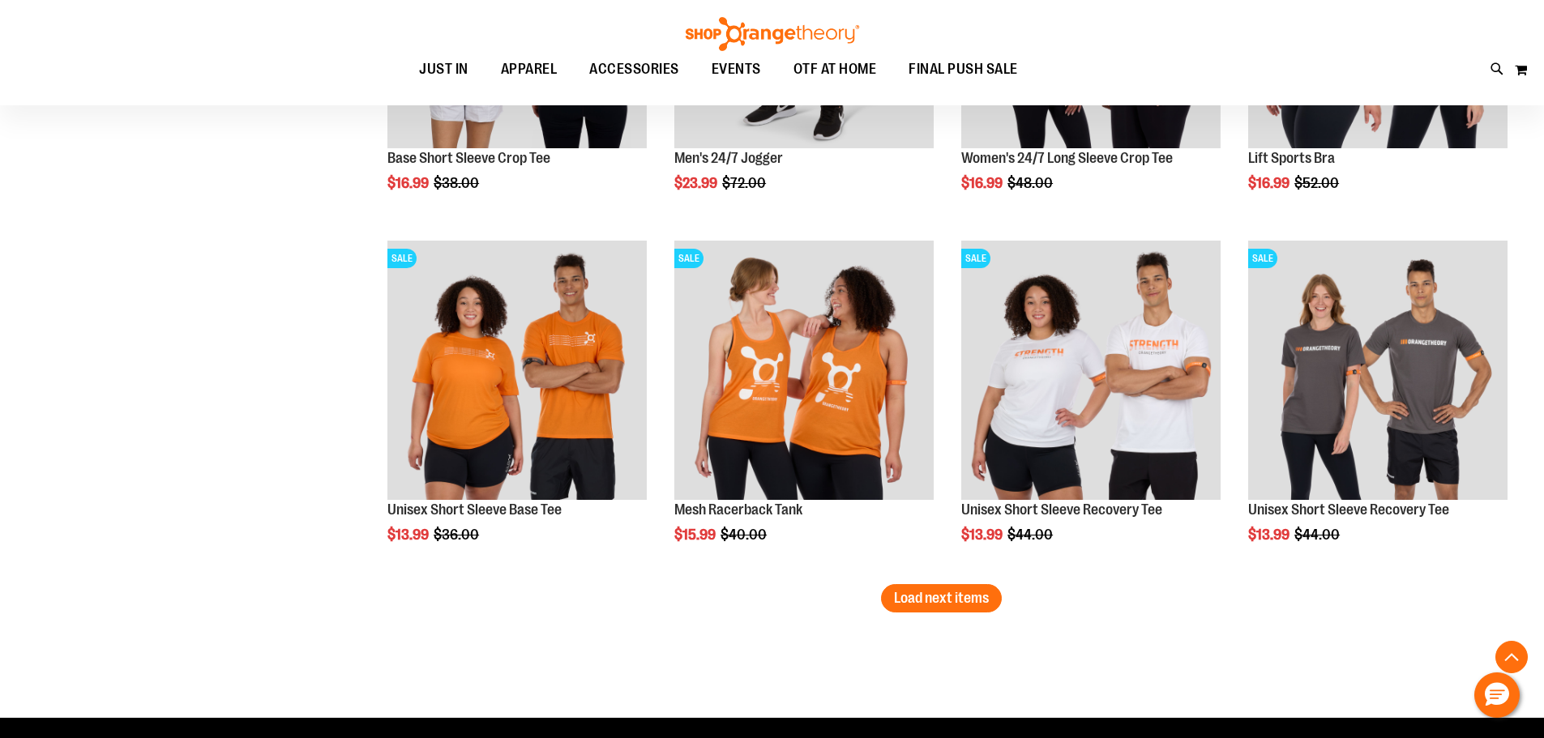
scroll to position [8198, 0]
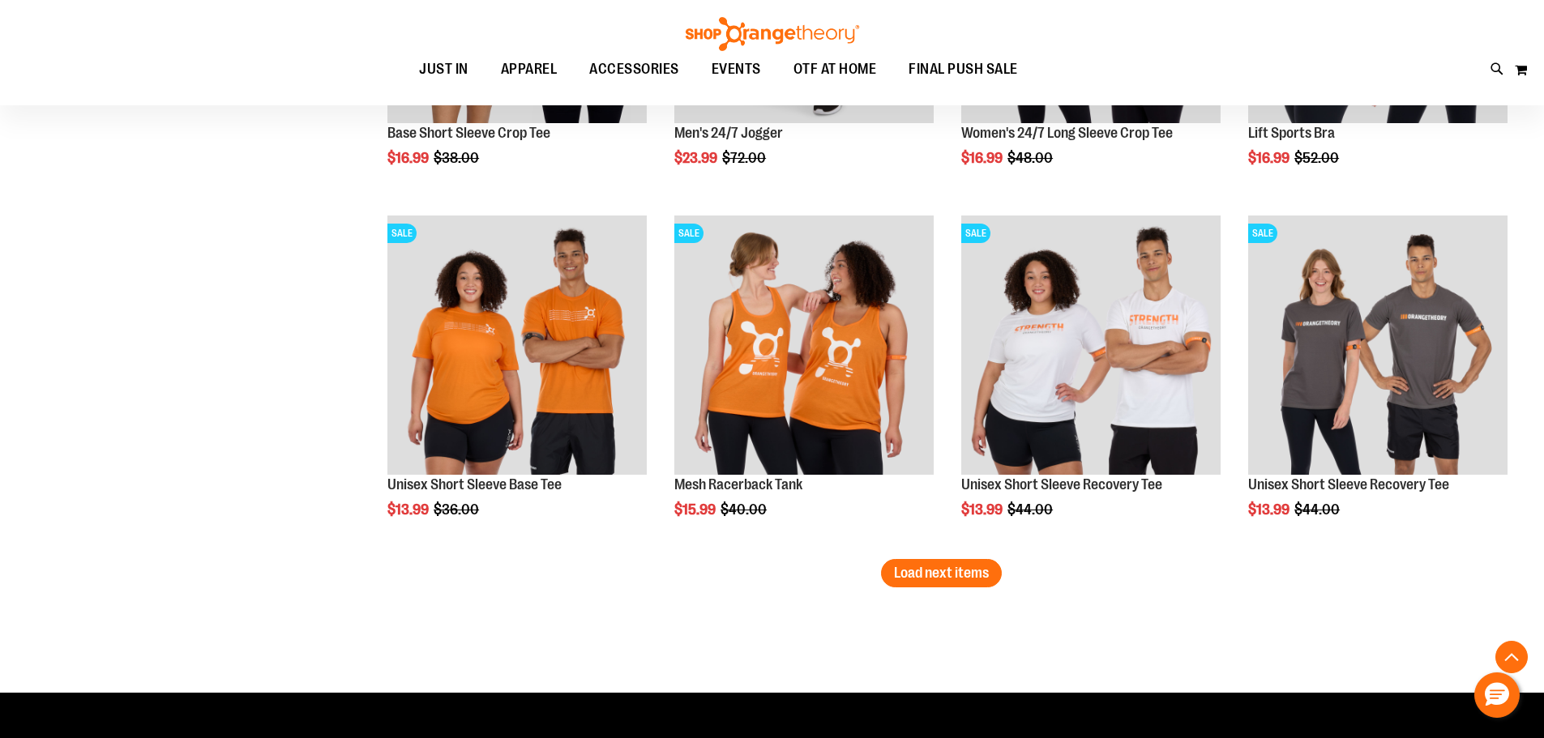
click at [943, 576] on span "Load next items" at bounding box center [941, 573] width 95 height 16
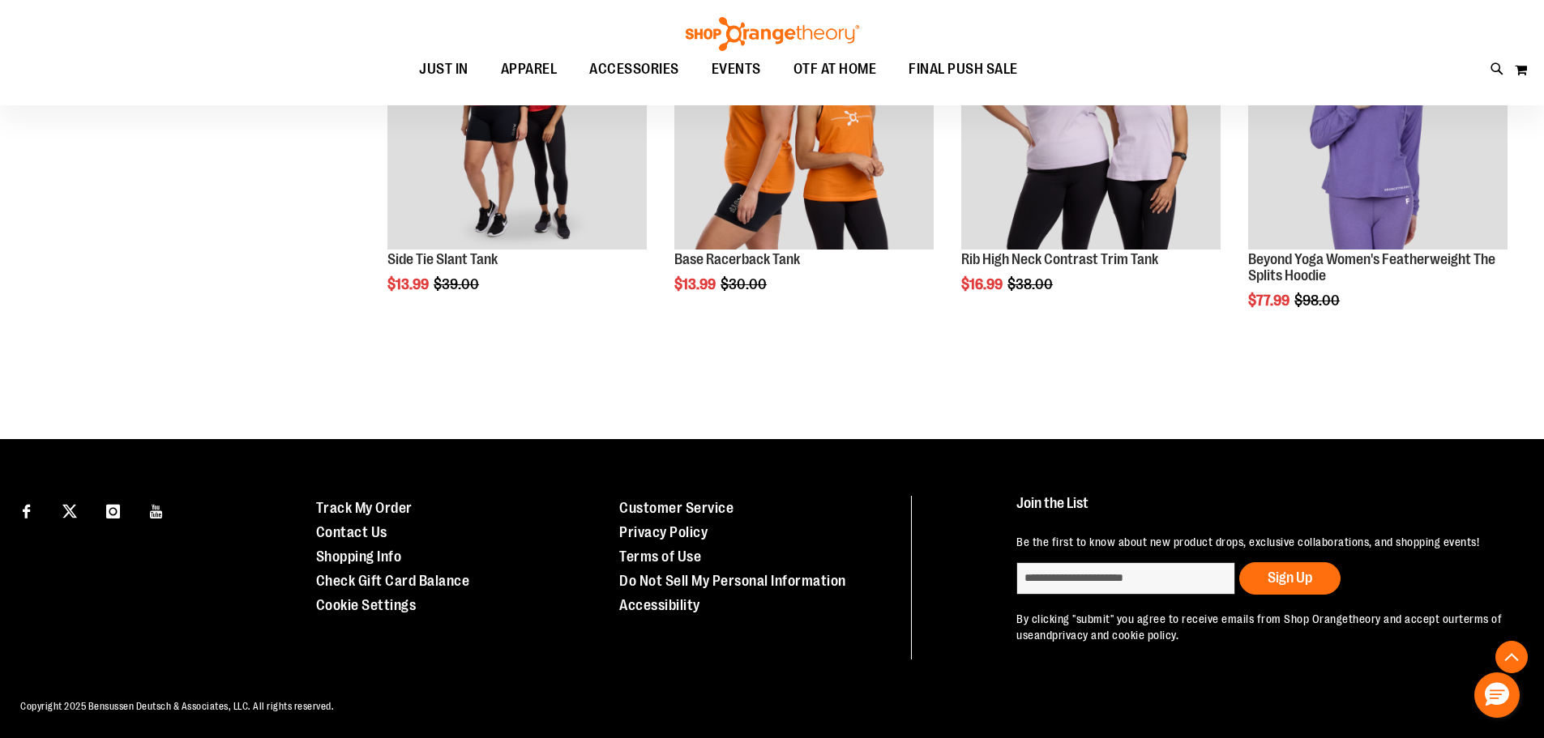
scroll to position [9481, 0]
